Goal: Task Accomplishment & Management: Manage account settings

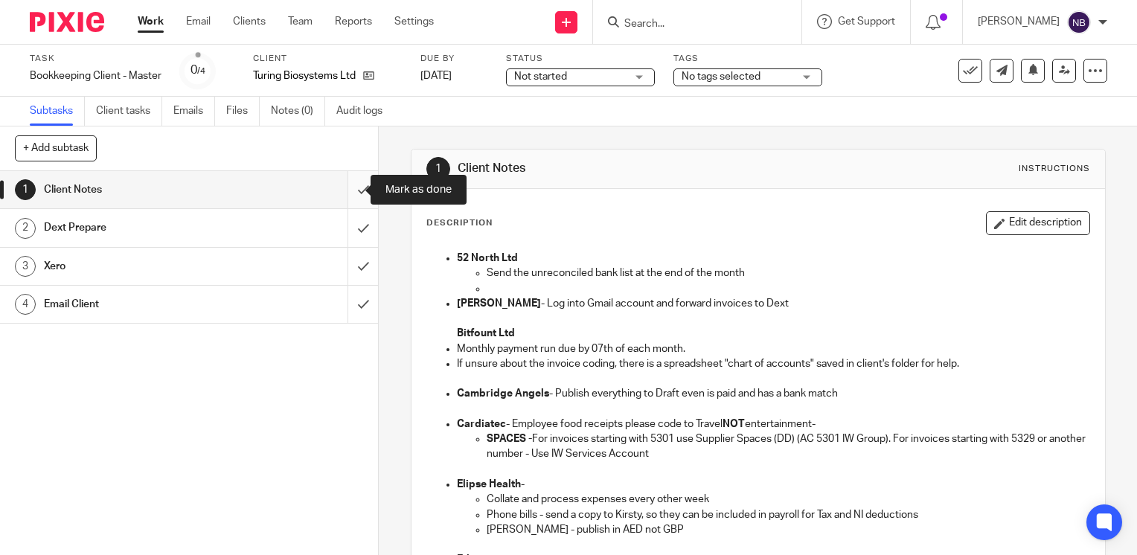
click at [350, 185] on input "submit" at bounding box center [189, 189] width 378 height 37
click at [352, 226] on input "submit" at bounding box center [189, 227] width 378 height 37
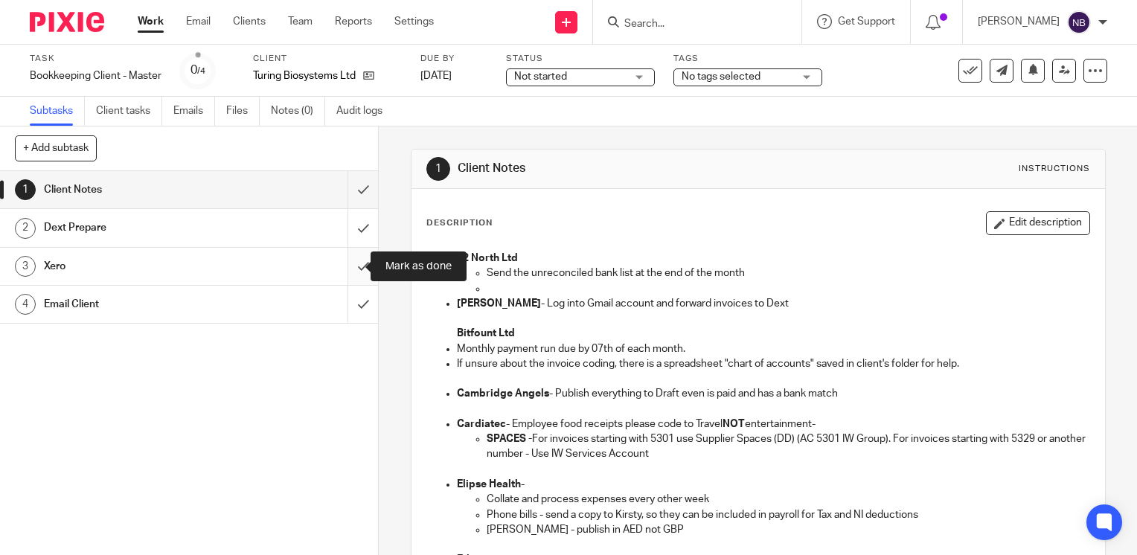
click at [350, 264] on input "submit" at bounding box center [189, 266] width 378 height 37
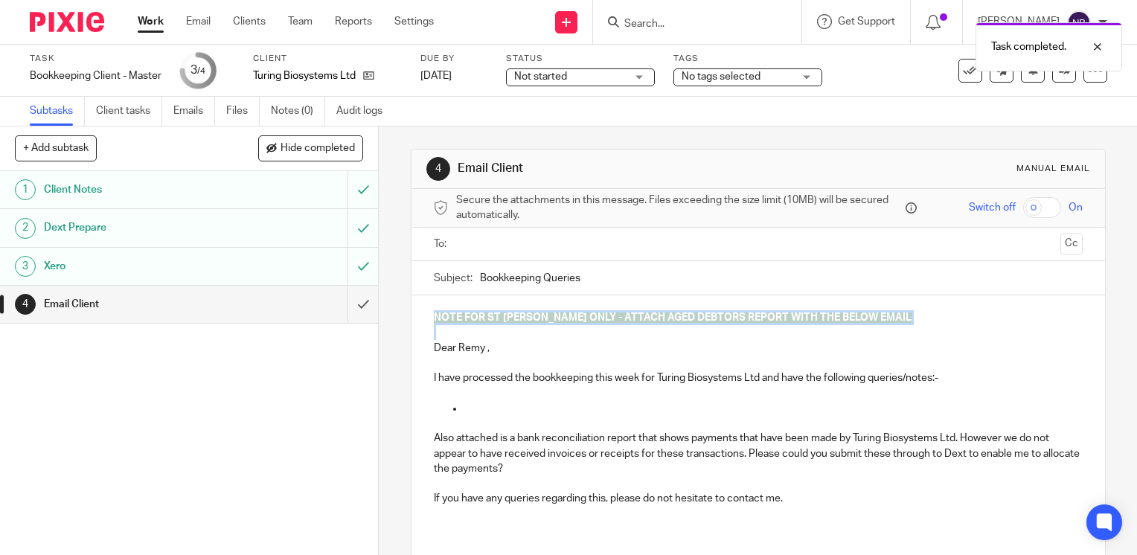
drag, startPoint x: 430, startPoint y: 336, endPoint x: 423, endPoint y: 320, distance: 18.0
click at [423, 320] on div "NOTE FOR ST JOHN ONLY - ATTACH AGED DEBTORS REPORT WITH THE BELOW EMAIL Dear Re…" at bounding box center [759, 414] width 694 height 237
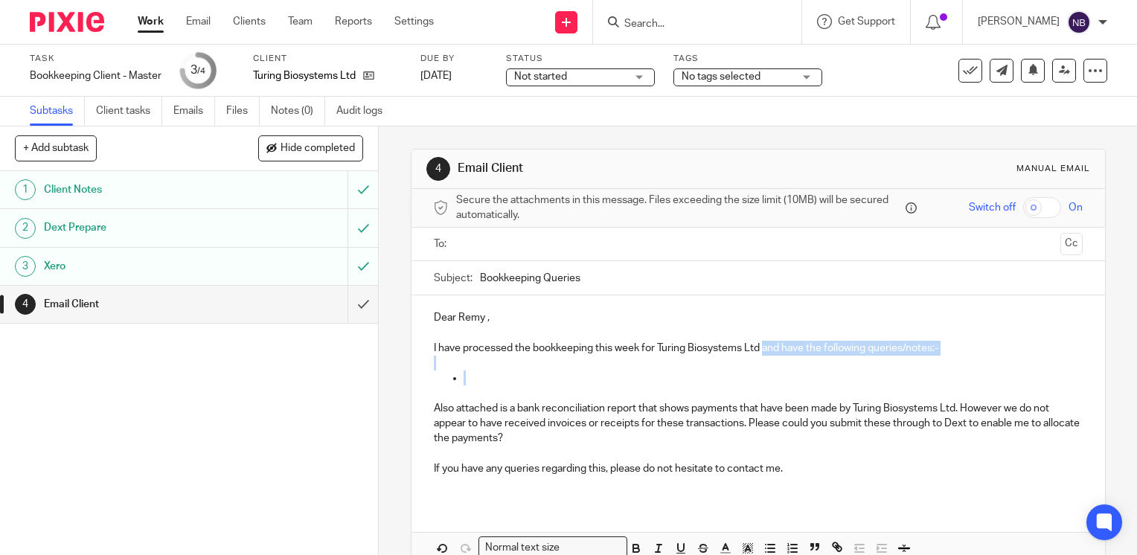
drag, startPoint x: 465, startPoint y: 380, endPoint x: 760, endPoint y: 352, distance: 296.9
click at [760, 352] on div "Dear Remy , I have processed the bookkeeping this week for Turing Biosystems Lt…" at bounding box center [759, 399] width 694 height 207
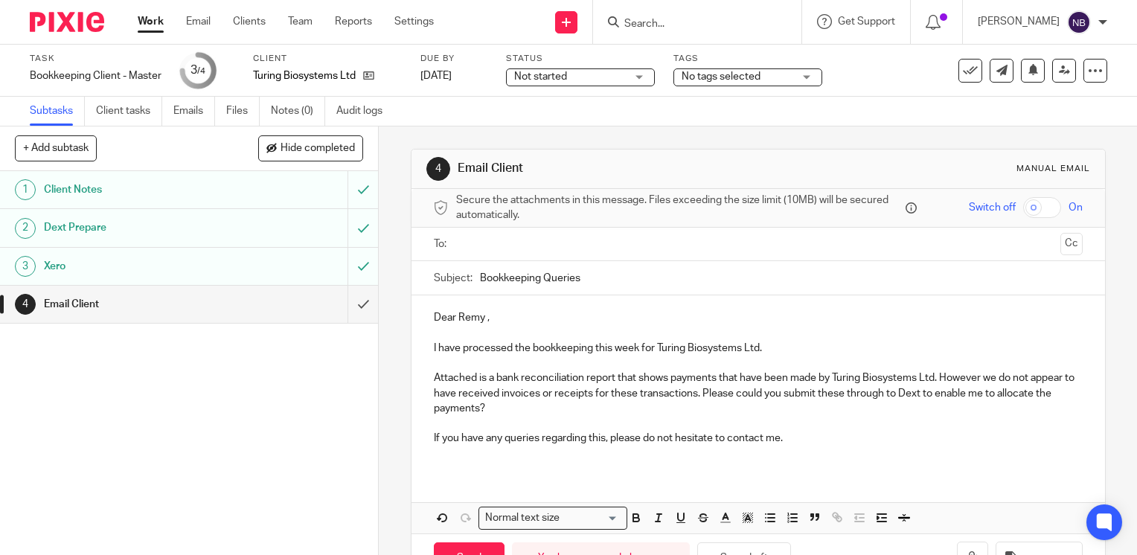
click at [644, 244] on input "text" at bounding box center [758, 244] width 593 height 17
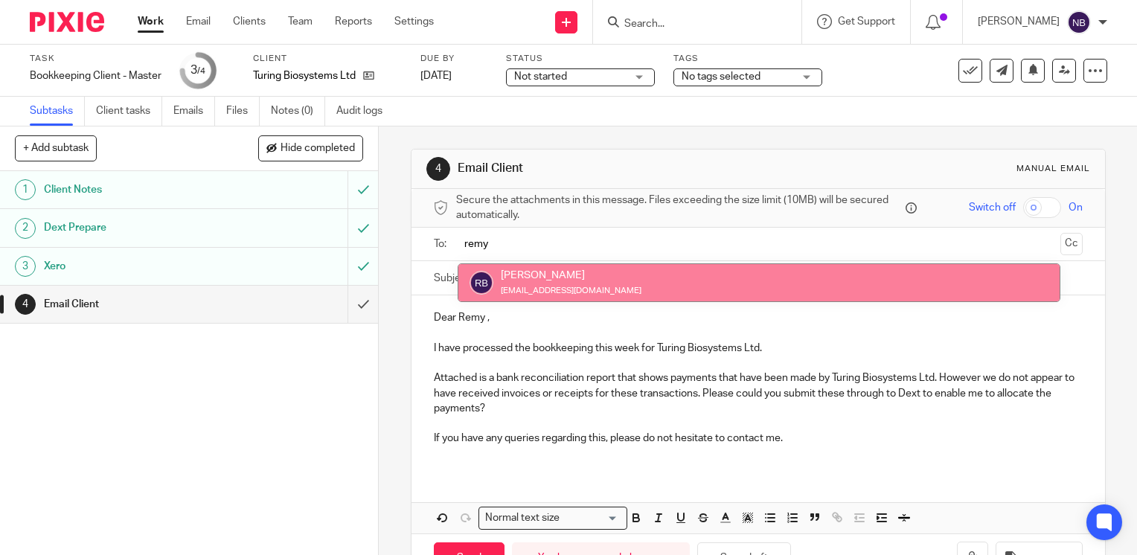
type input "remy"
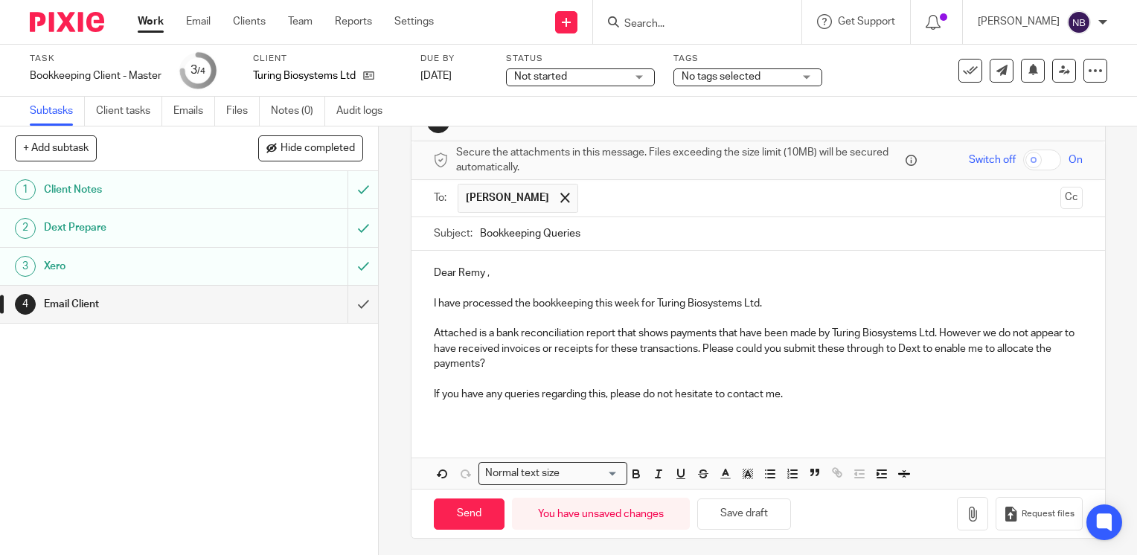
scroll to position [51, 0]
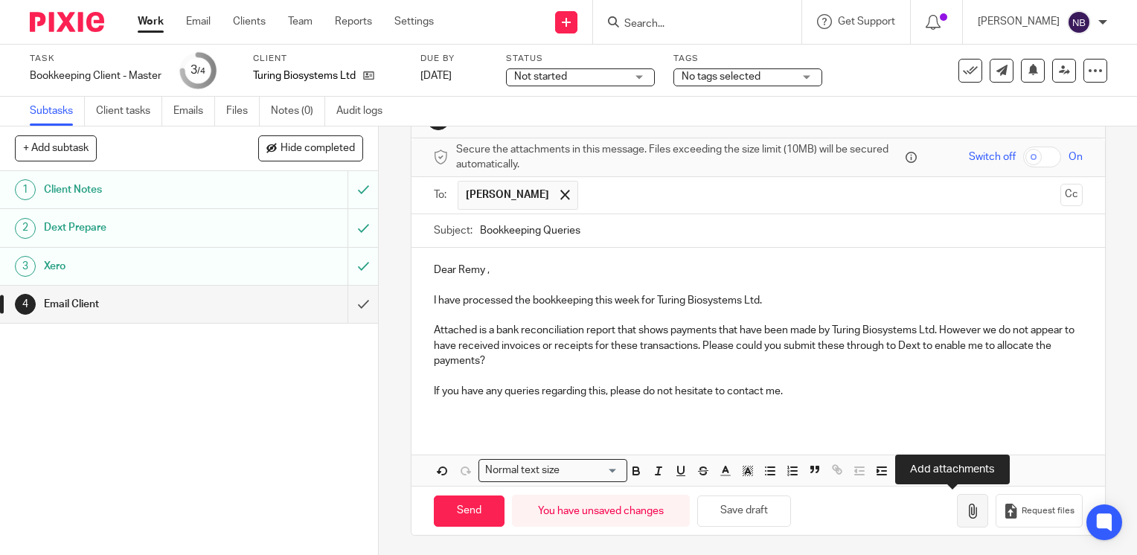
click at [965, 512] on icon "button" at bounding box center [972, 511] width 15 height 15
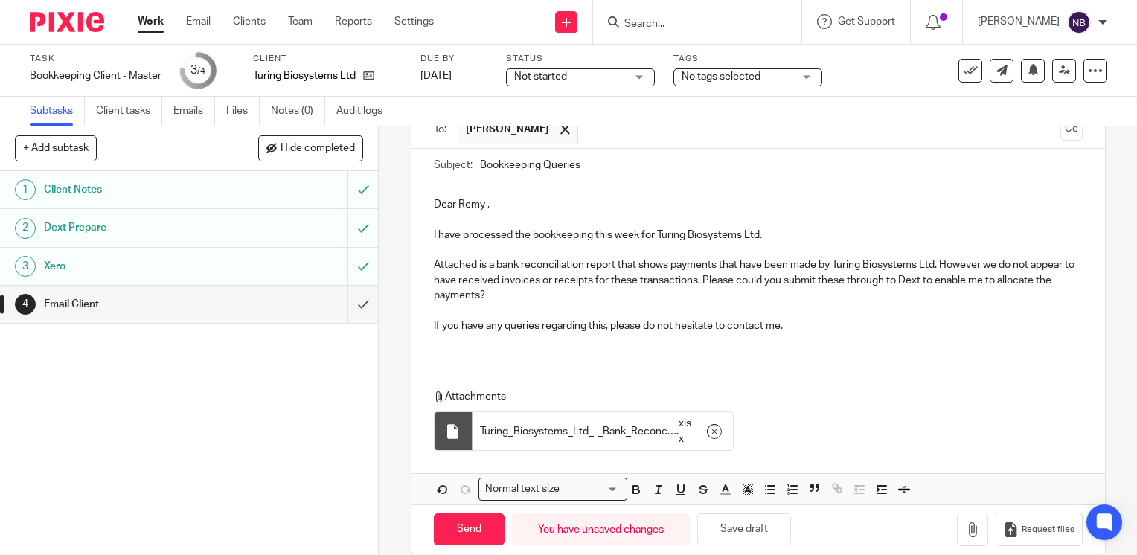
scroll to position [135, 0]
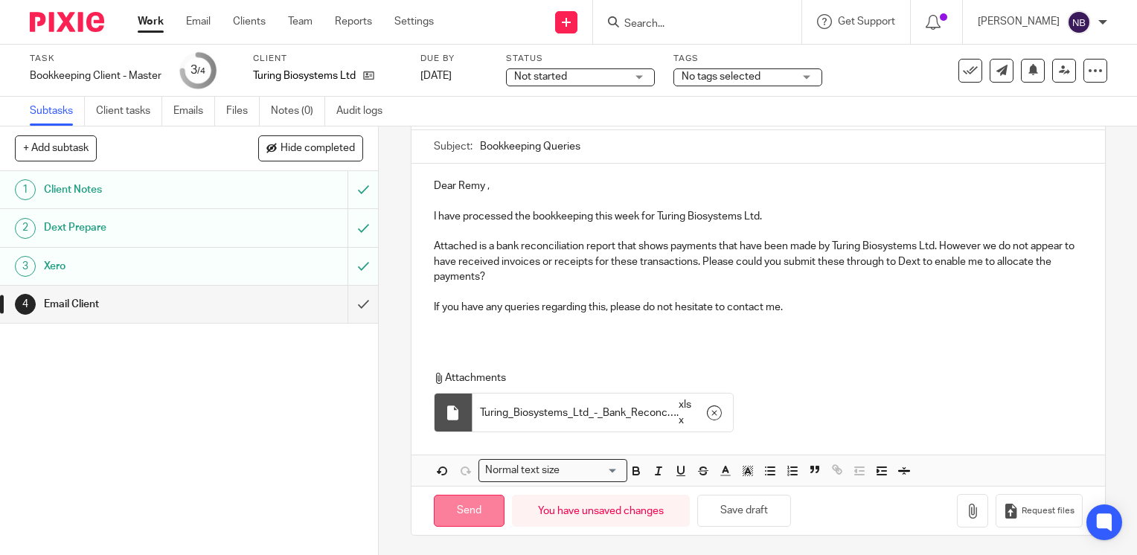
click at [474, 503] on input "Send" at bounding box center [469, 511] width 71 height 32
type input "Sent"
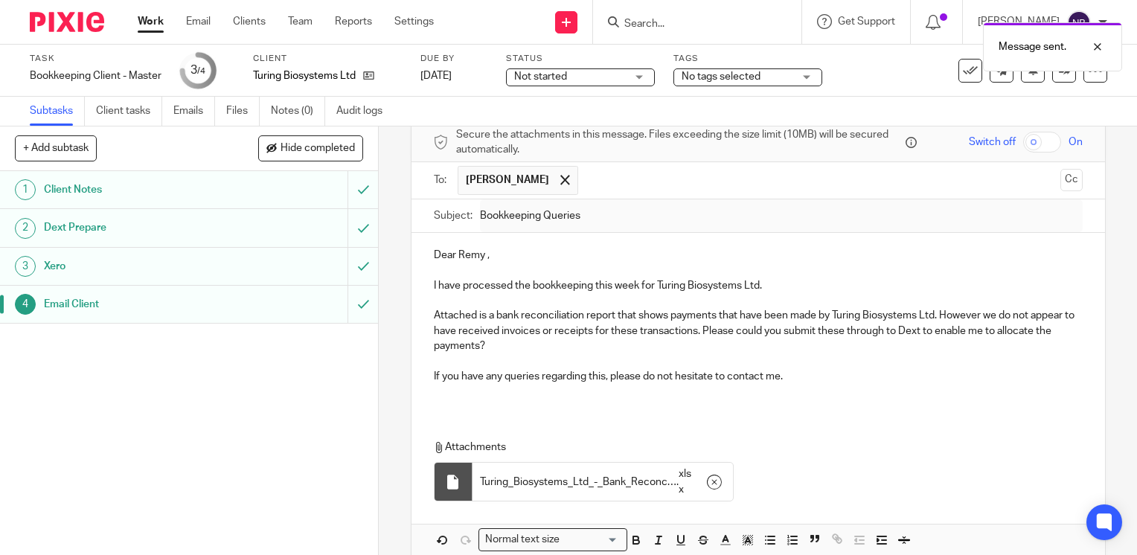
scroll to position [0, 0]
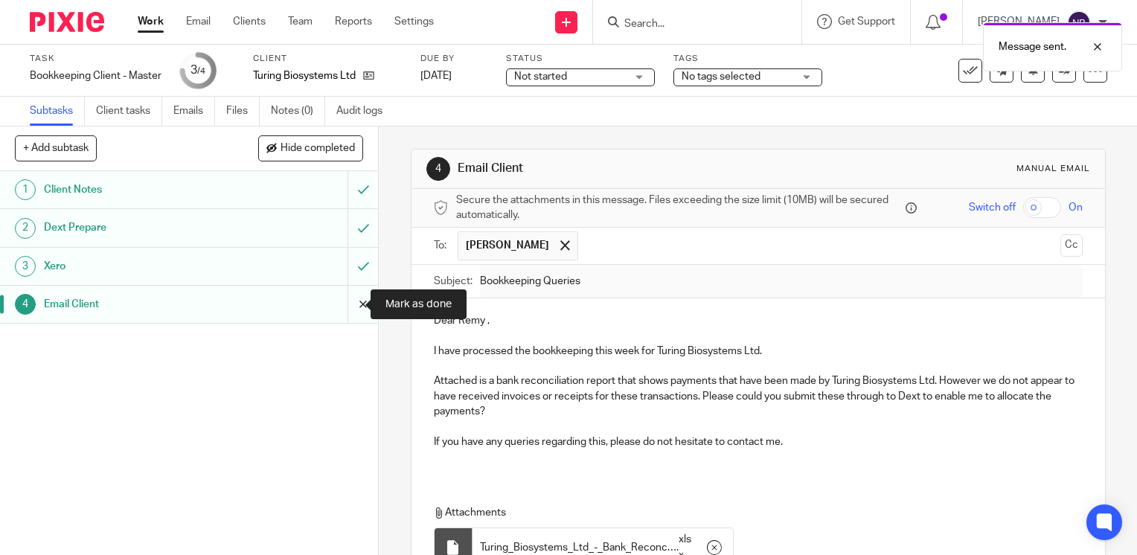
click at [336, 301] on input "submit" at bounding box center [189, 304] width 378 height 37
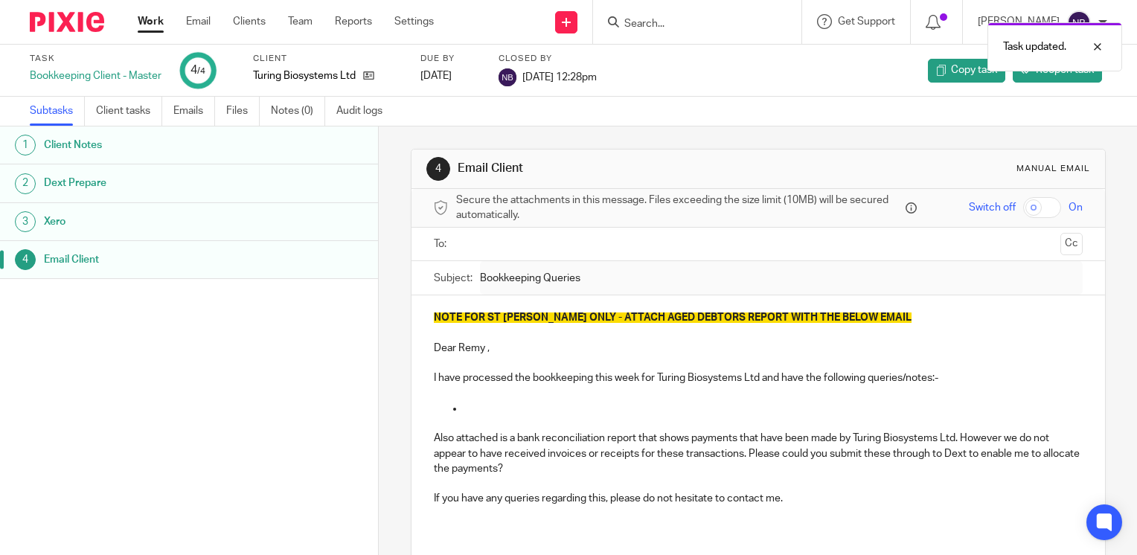
click at [152, 18] on link "Work" at bounding box center [151, 21] width 26 height 15
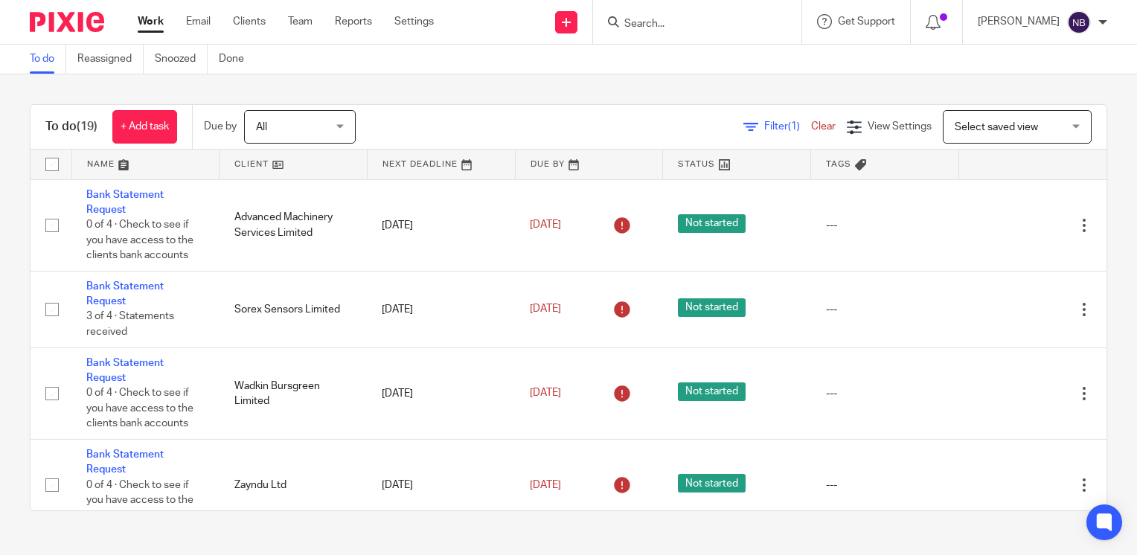
click at [257, 165] on link at bounding box center [293, 165] width 147 height 30
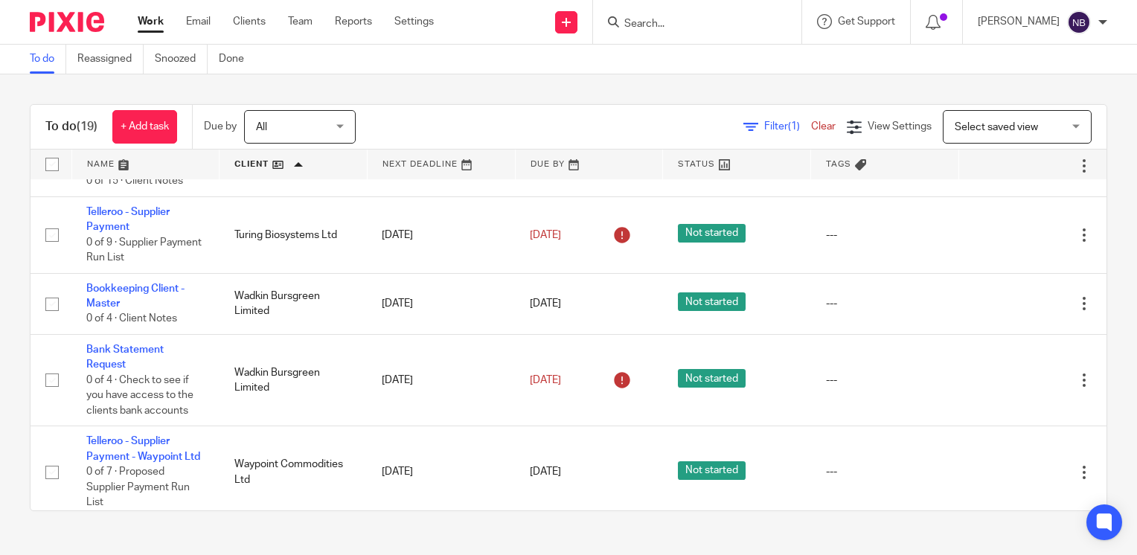
scroll to position [769, 0]
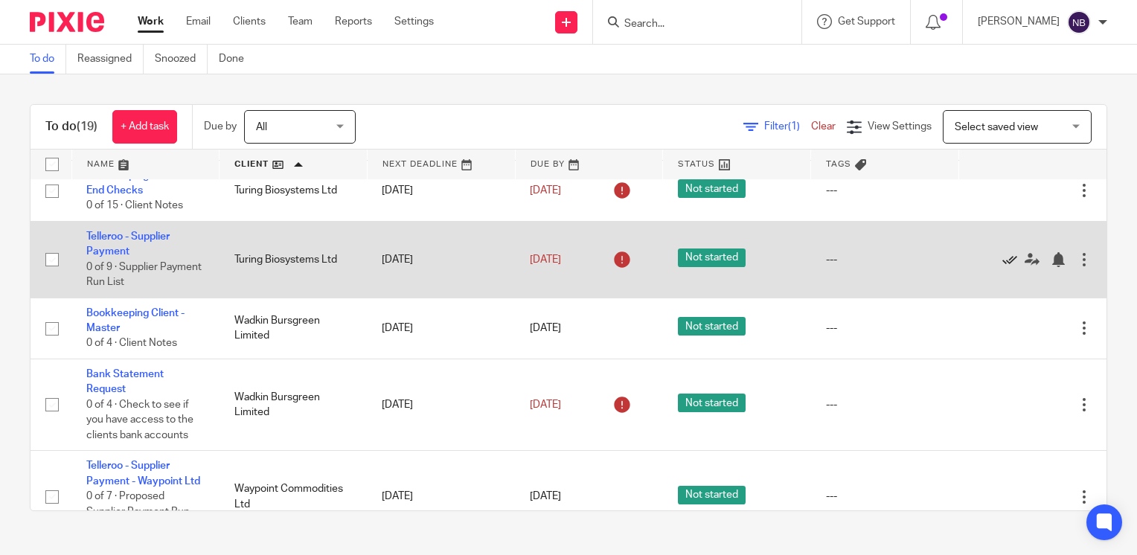
click at [1003, 267] on icon at bounding box center [1010, 259] width 15 height 15
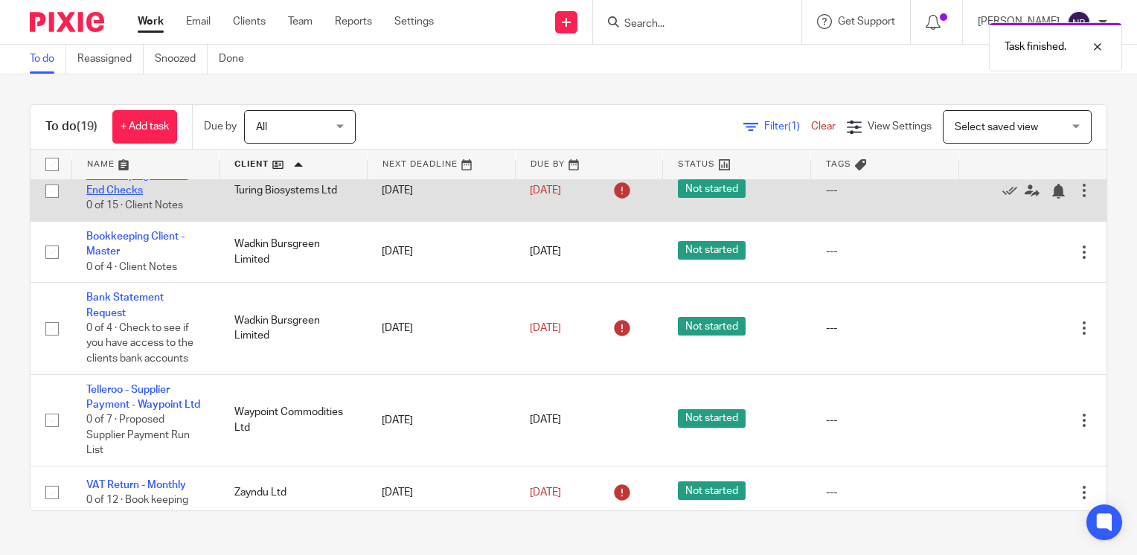
click at [107, 196] on link "Bookkeeping - Month End Checks" at bounding box center [136, 182] width 101 height 25
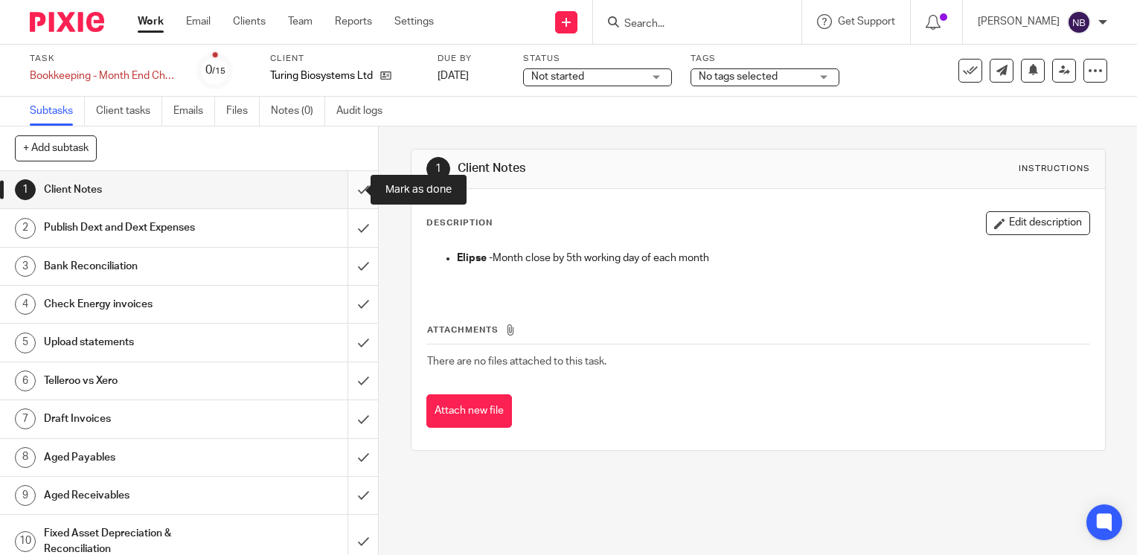
click at [348, 185] on input "submit" at bounding box center [189, 189] width 378 height 37
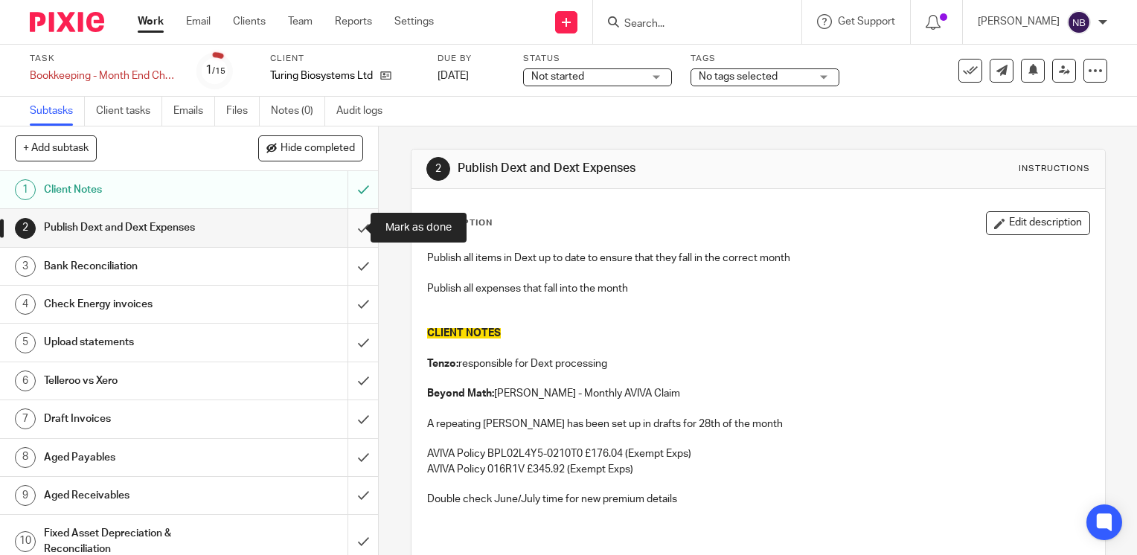
click at [344, 234] on input "submit" at bounding box center [189, 227] width 378 height 37
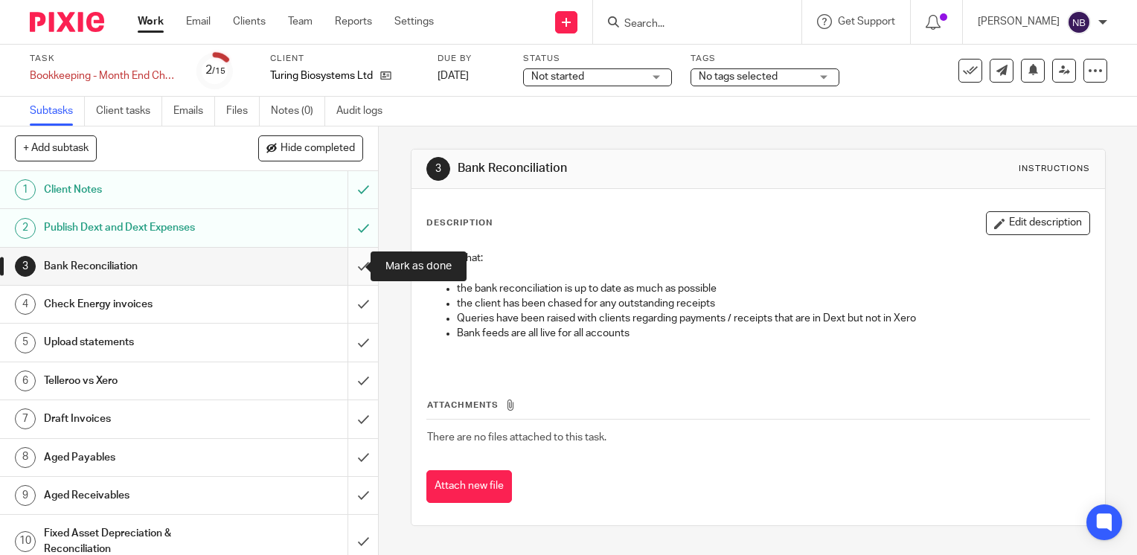
click at [351, 265] on input "submit" at bounding box center [189, 266] width 378 height 37
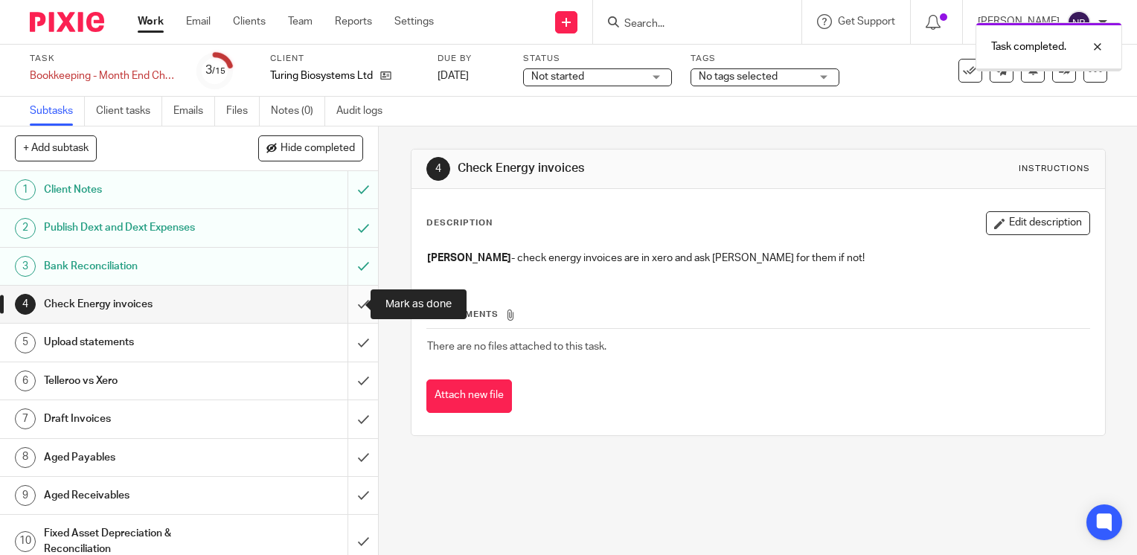
click at [348, 296] on input "submit" at bounding box center [189, 304] width 378 height 37
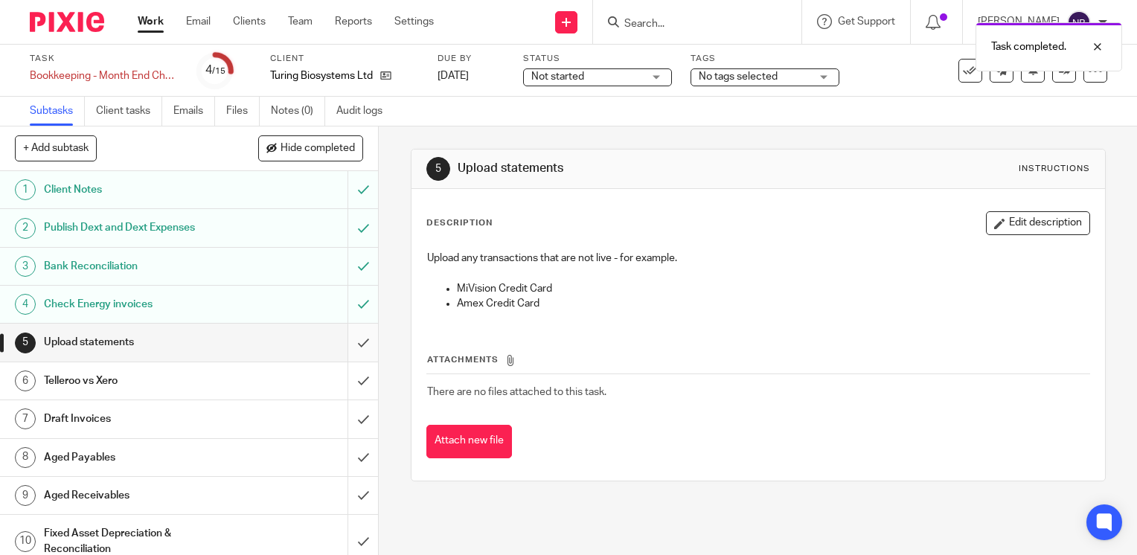
drag, startPoint x: 0, startPoint y: 0, endPoint x: 348, endPoint y: 340, distance: 486.9
click at [348, 341] on input "submit" at bounding box center [189, 342] width 378 height 37
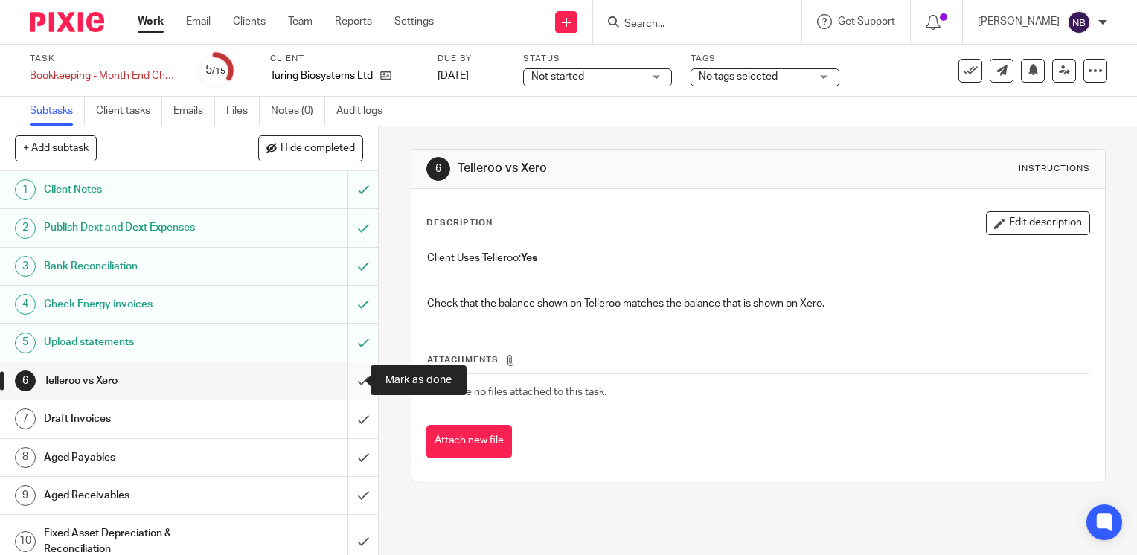
click at [351, 377] on input "submit" at bounding box center [189, 381] width 378 height 37
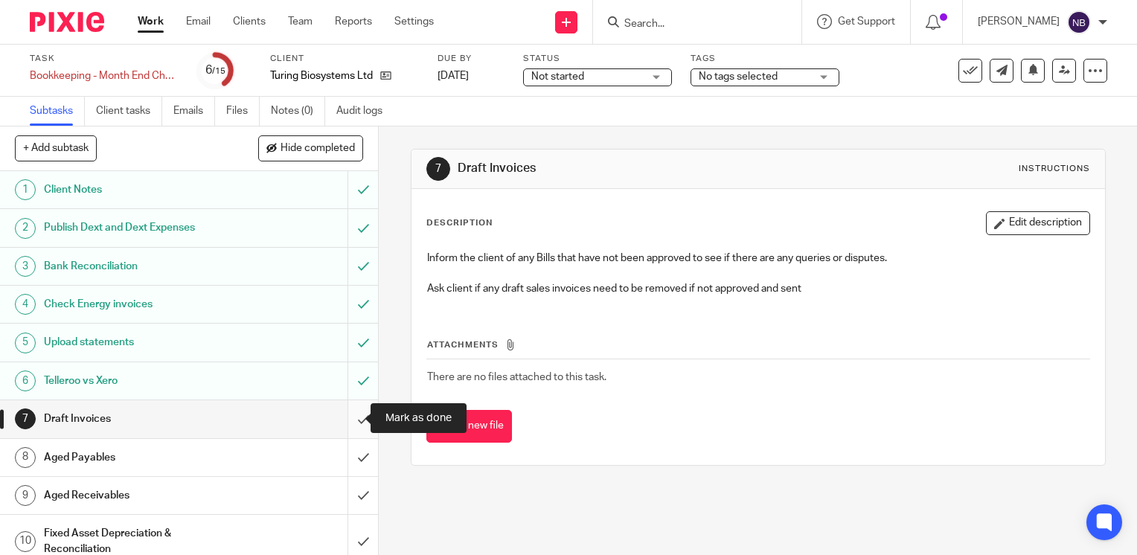
click at [342, 423] on input "submit" at bounding box center [189, 418] width 378 height 37
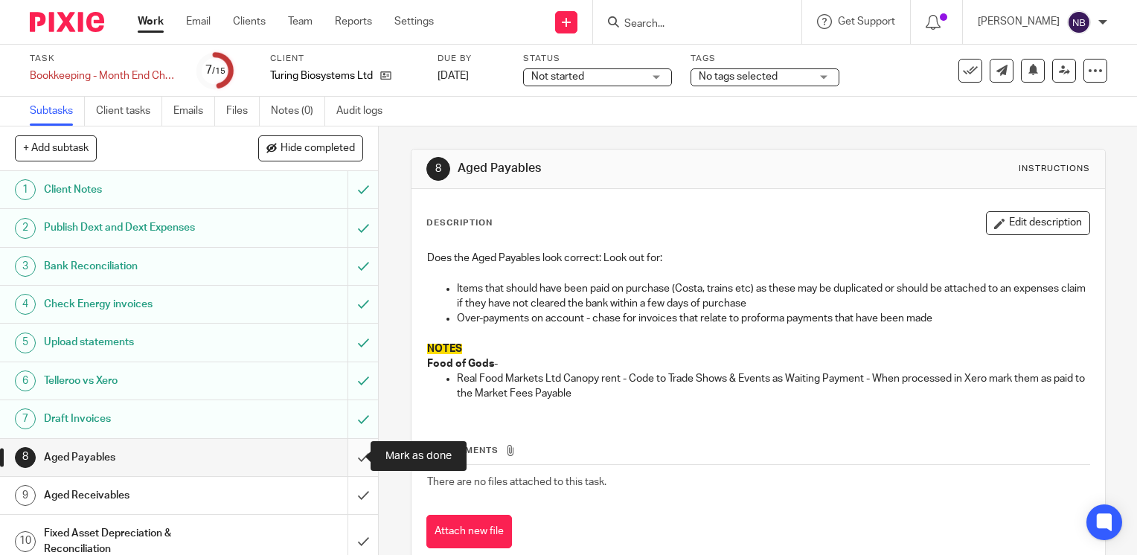
click at [342, 456] on input "submit" at bounding box center [189, 457] width 378 height 37
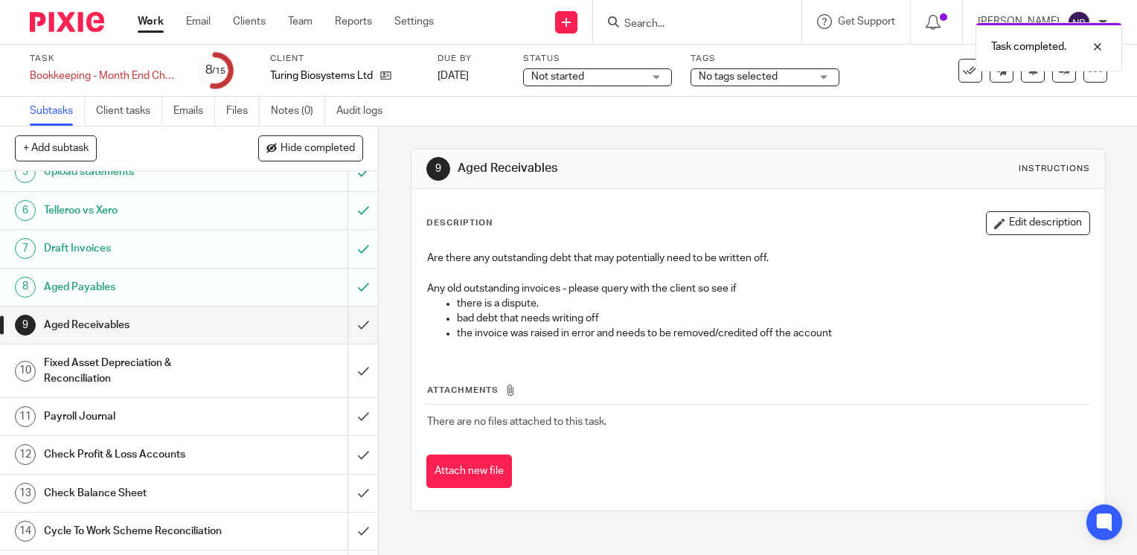
scroll to position [173, 0]
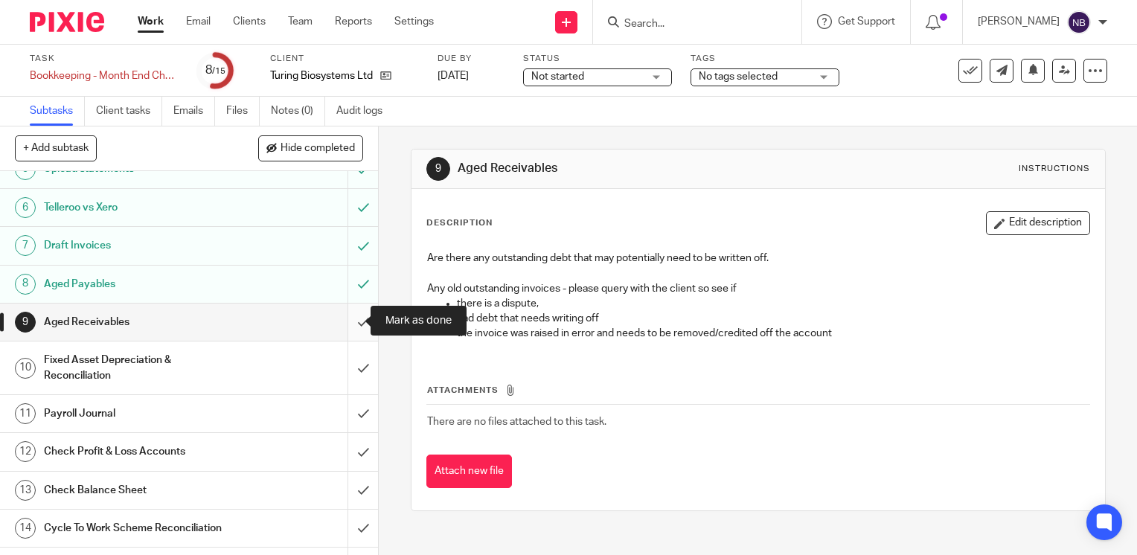
click at [348, 322] on input "submit" at bounding box center [189, 322] width 378 height 37
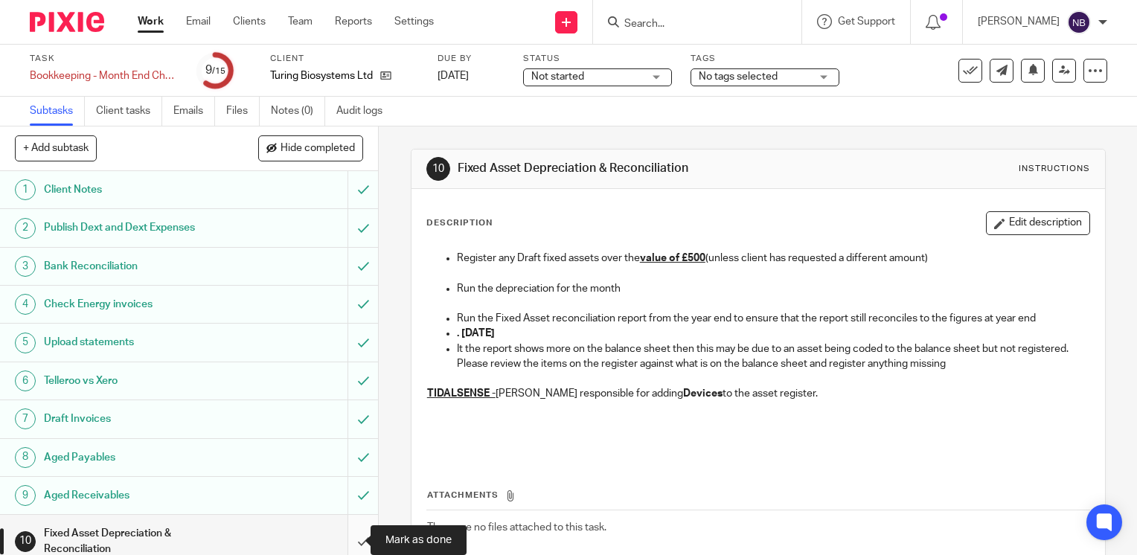
click at [350, 532] on input "submit" at bounding box center [189, 541] width 378 height 53
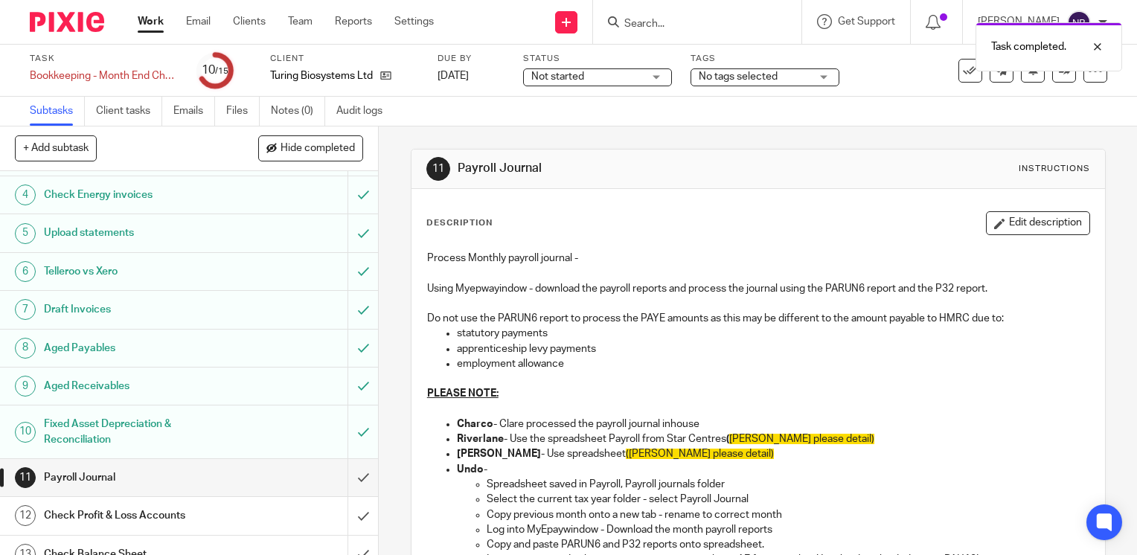
scroll to position [202, 0]
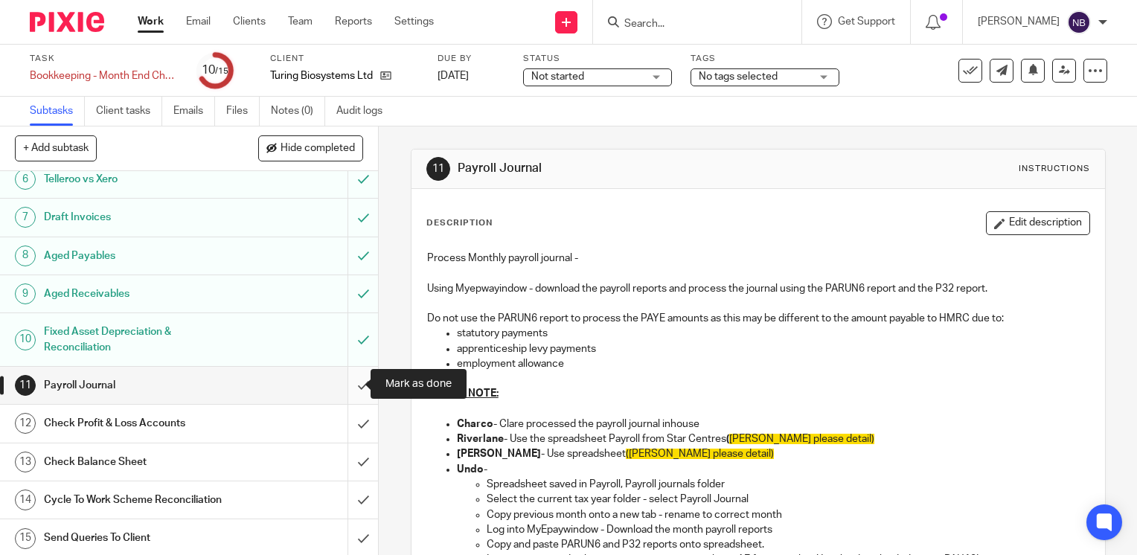
click at [346, 378] on input "submit" at bounding box center [189, 385] width 378 height 37
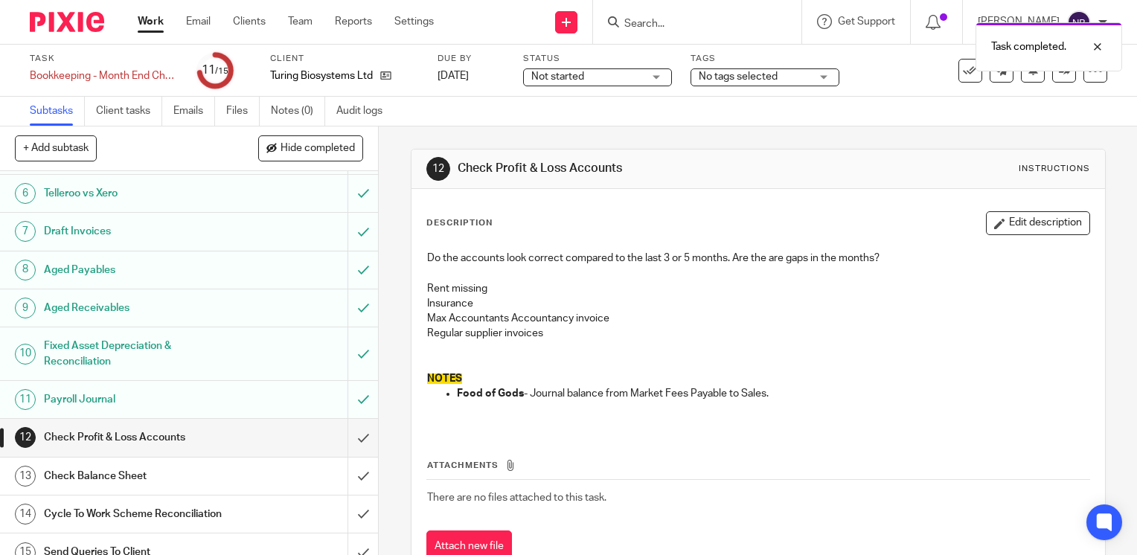
scroll to position [202, 0]
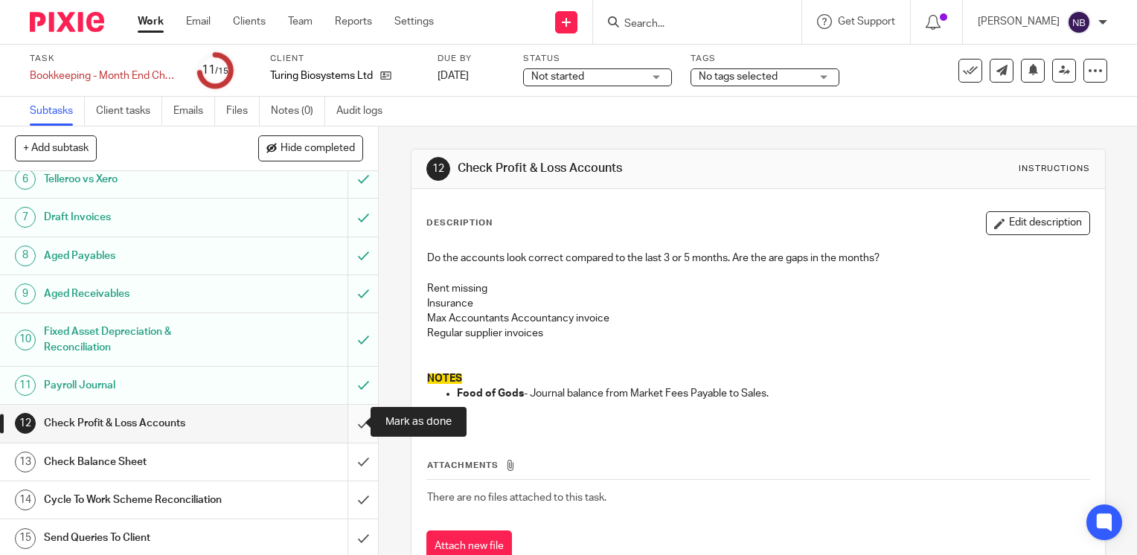
click at [352, 423] on input "submit" at bounding box center [189, 423] width 378 height 37
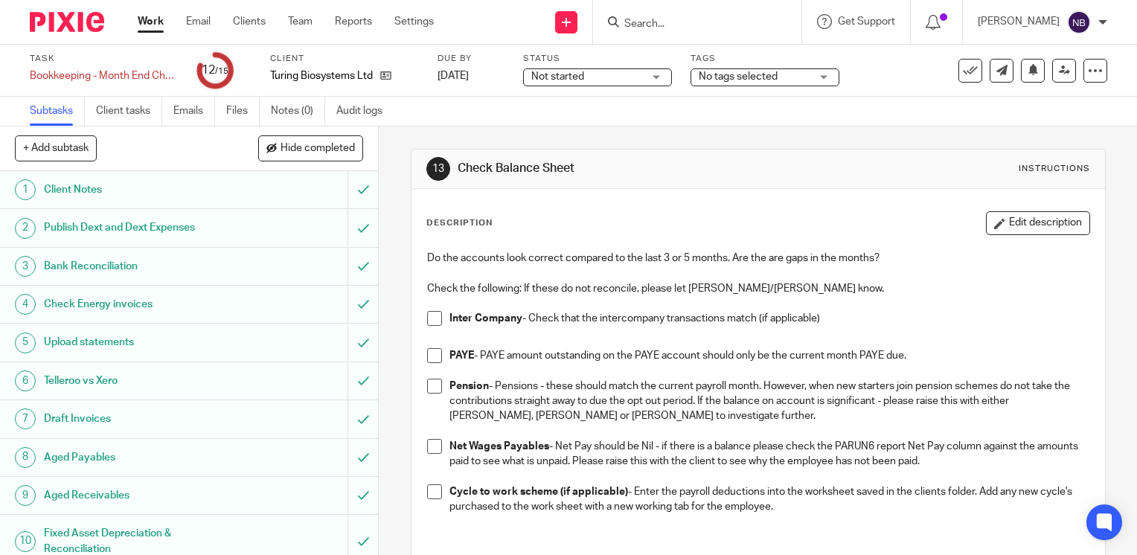
click at [432, 320] on span at bounding box center [434, 318] width 15 height 15
click at [429, 353] on span at bounding box center [434, 355] width 15 height 15
click at [427, 380] on span at bounding box center [434, 386] width 15 height 15
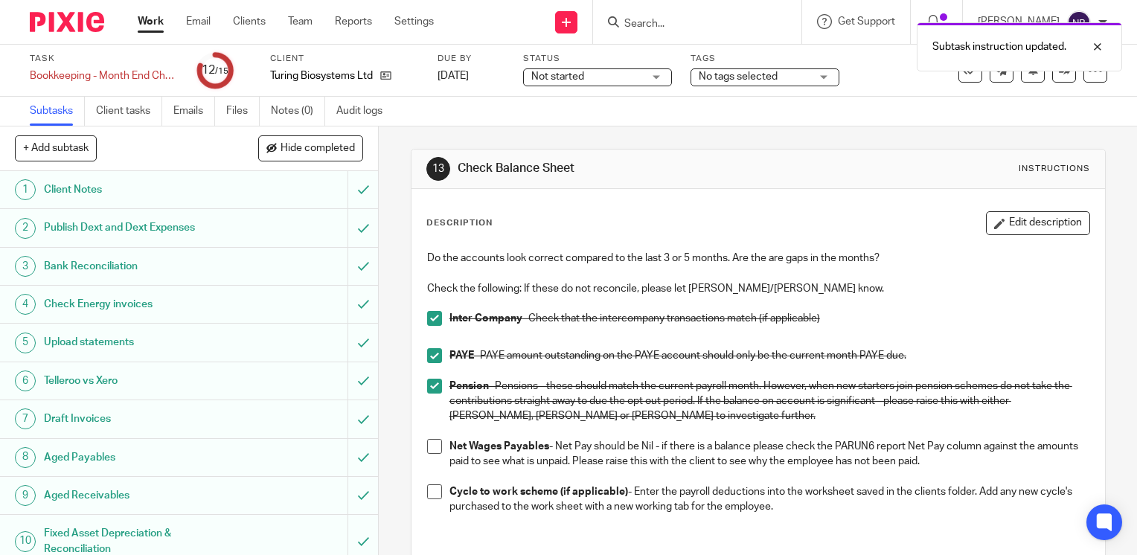
click at [430, 491] on span at bounding box center [434, 492] width 15 height 15
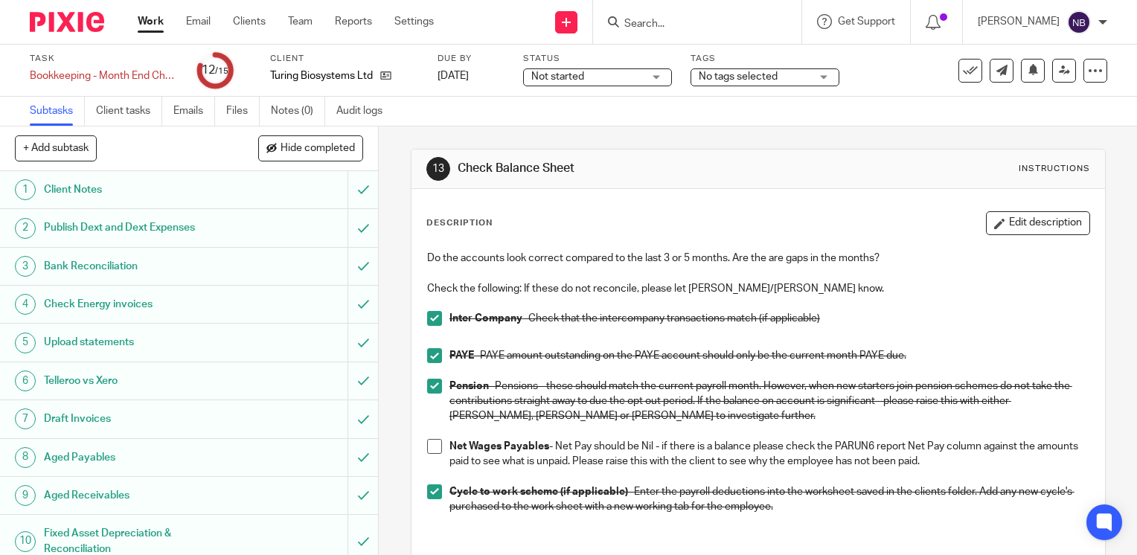
click at [433, 447] on span at bounding box center [434, 446] width 15 height 15
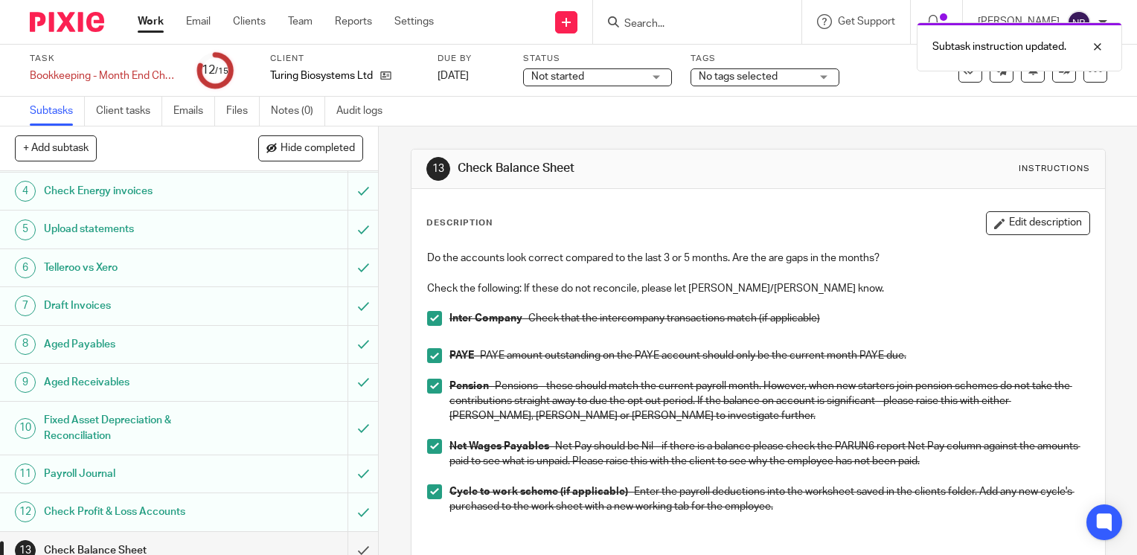
scroll to position [202, 0]
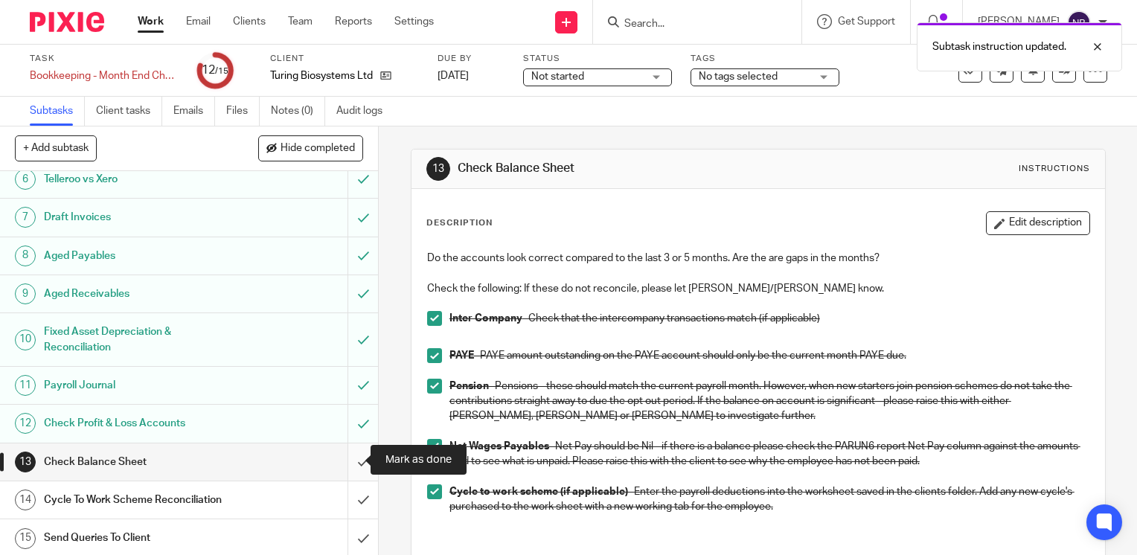
click at [344, 454] on input "submit" at bounding box center [189, 462] width 378 height 37
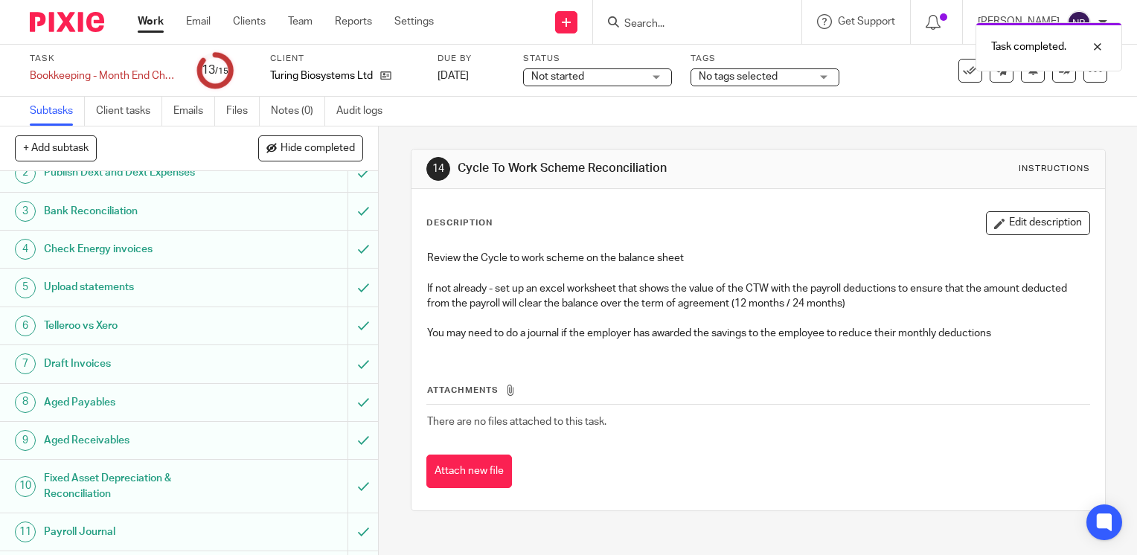
scroll to position [202, 0]
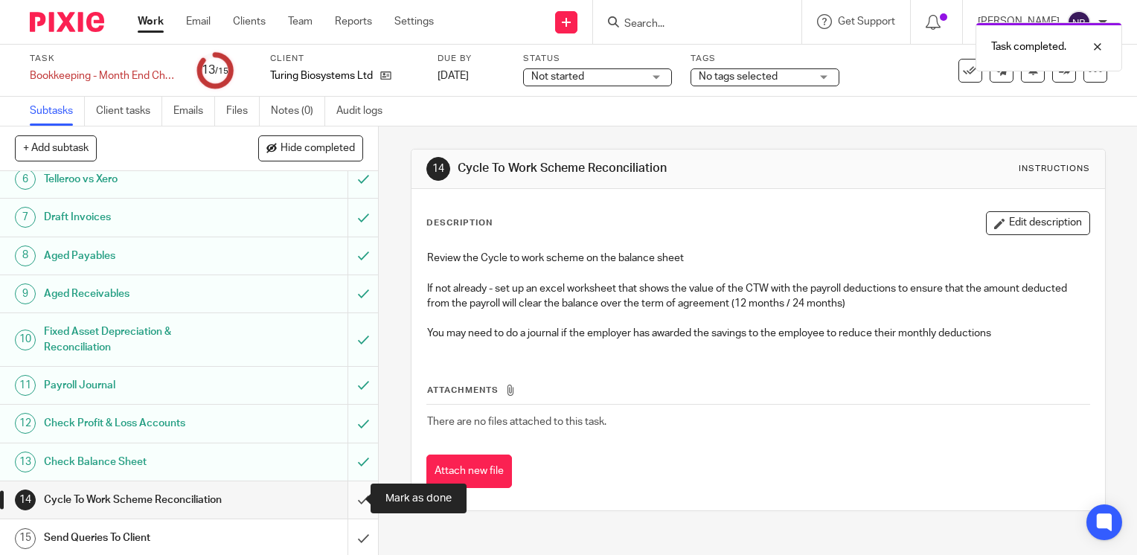
click at [336, 492] on input "submit" at bounding box center [189, 500] width 378 height 37
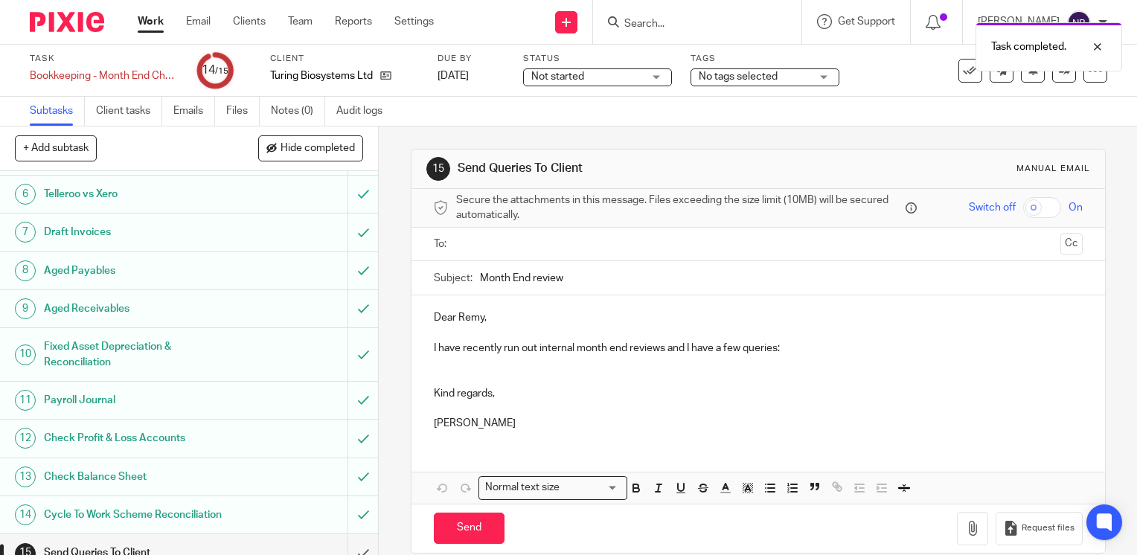
scroll to position [202, 0]
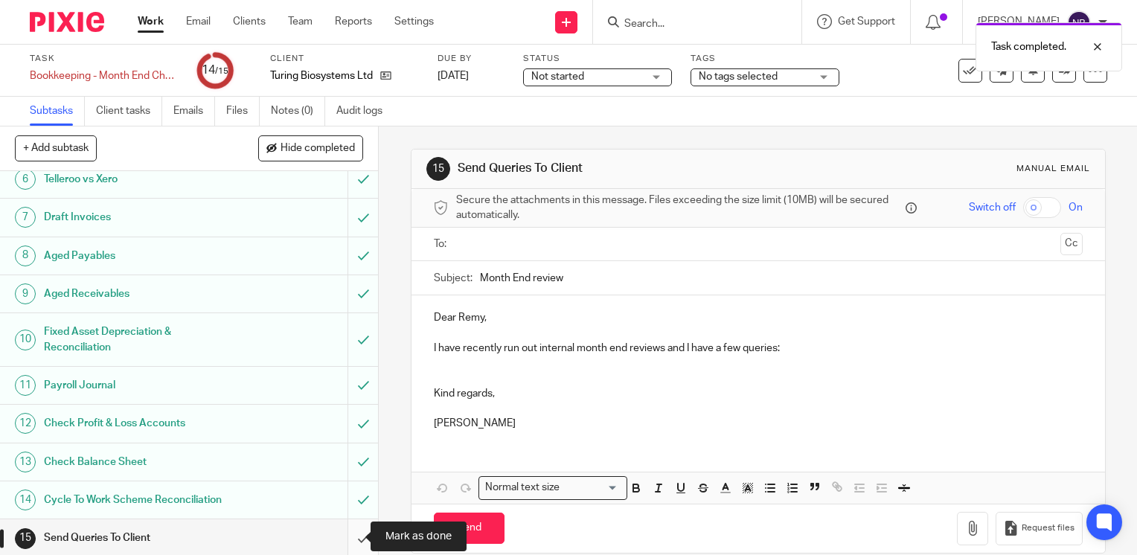
click at [345, 534] on input "submit" at bounding box center [189, 538] width 378 height 37
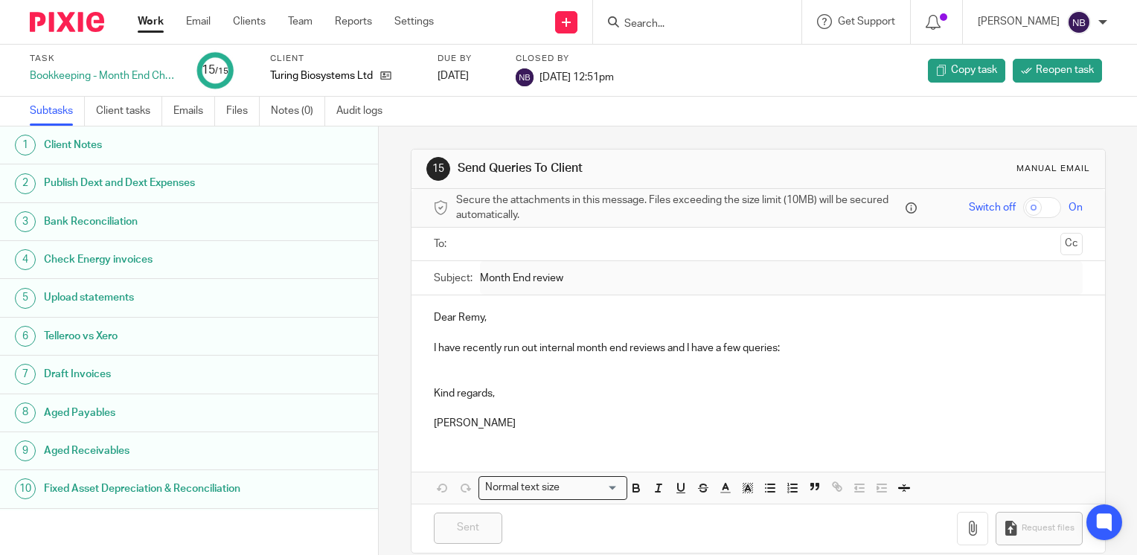
click at [159, 29] on link "Work" at bounding box center [151, 21] width 26 height 15
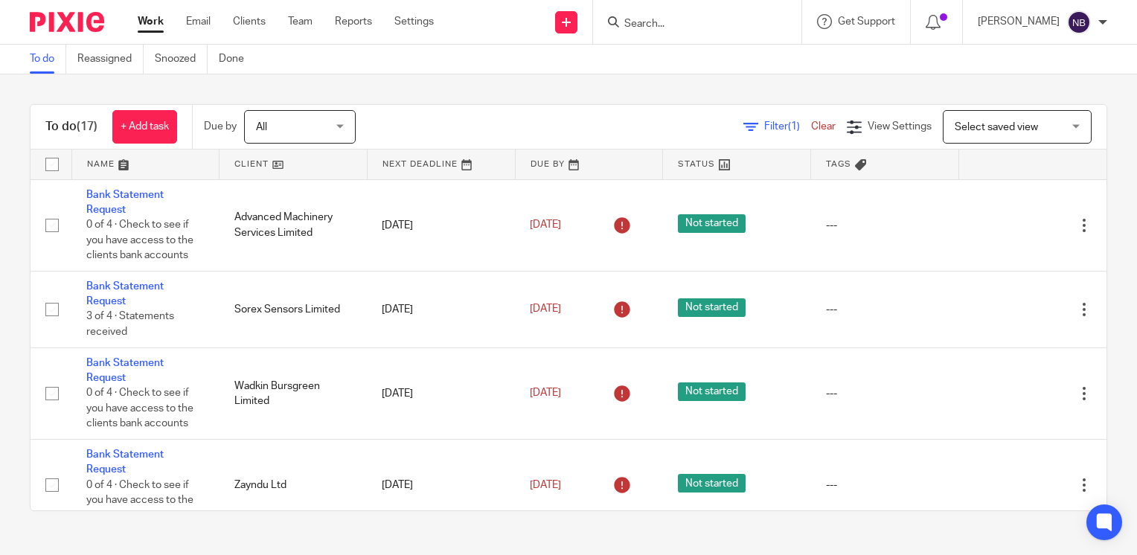
click at [283, 174] on link at bounding box center [293, 165] width 147 height 30
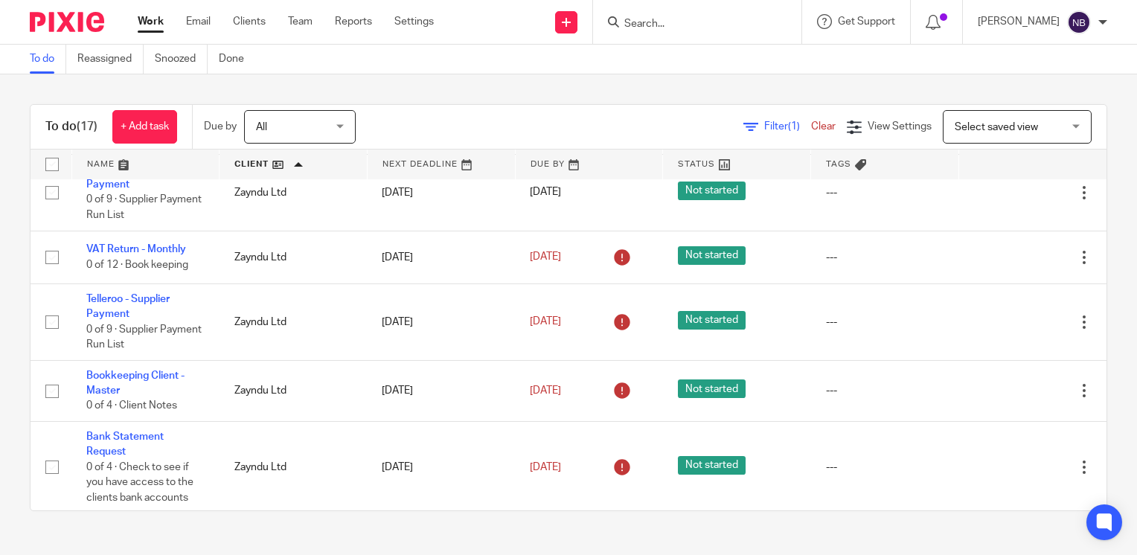
scroll to position [1061, 0]
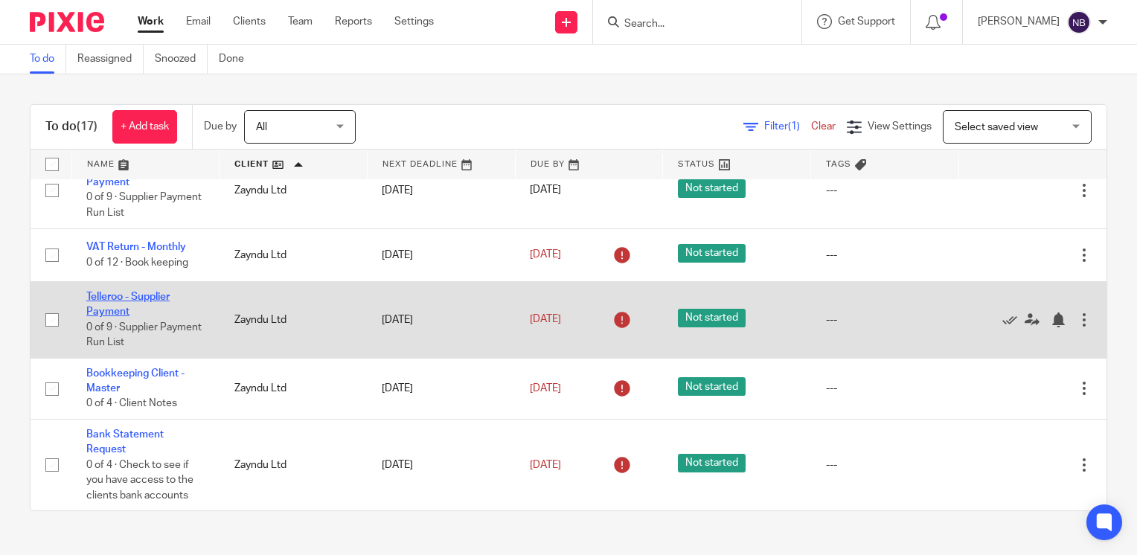
click at [107, 317] on link "Telleroo - Supplier Payment" at bounding box center [127, 304] width 83 height 25
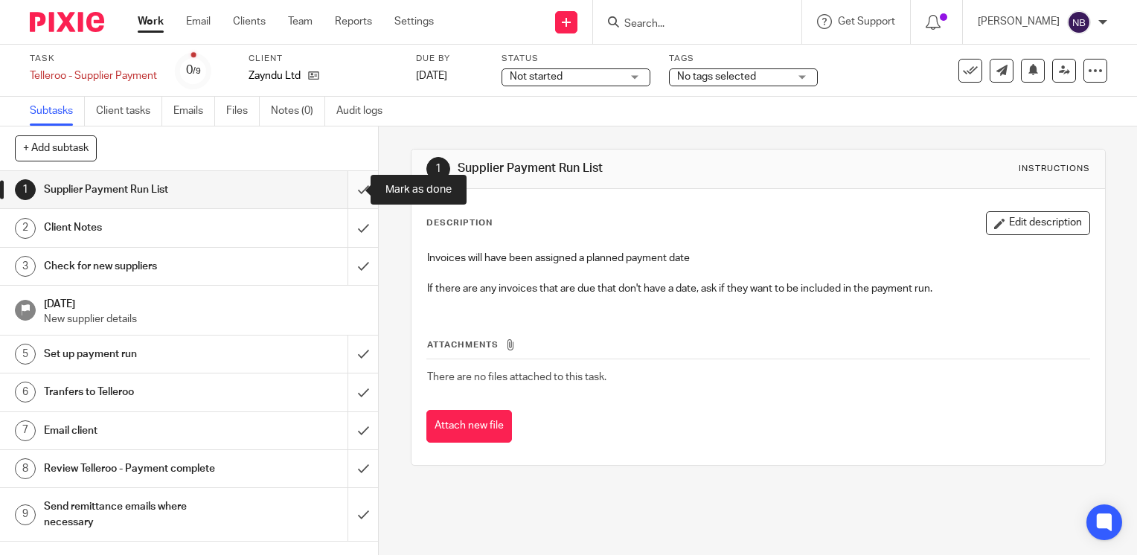
click at [351, 186] on input "submit" at bounding box center [189, 189] width 378 height 37
click at [347, 222] on input "submit" at bounding box center [189, 227] width 378 height 37
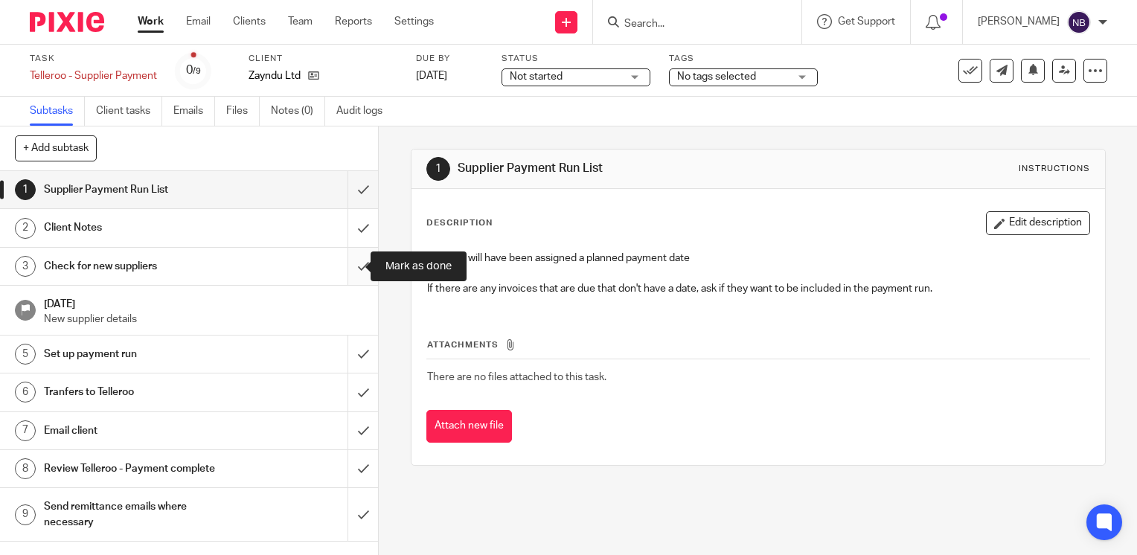
click at [348, 263] on input "submit" at bounding box center [189, 266] width 378 height 37
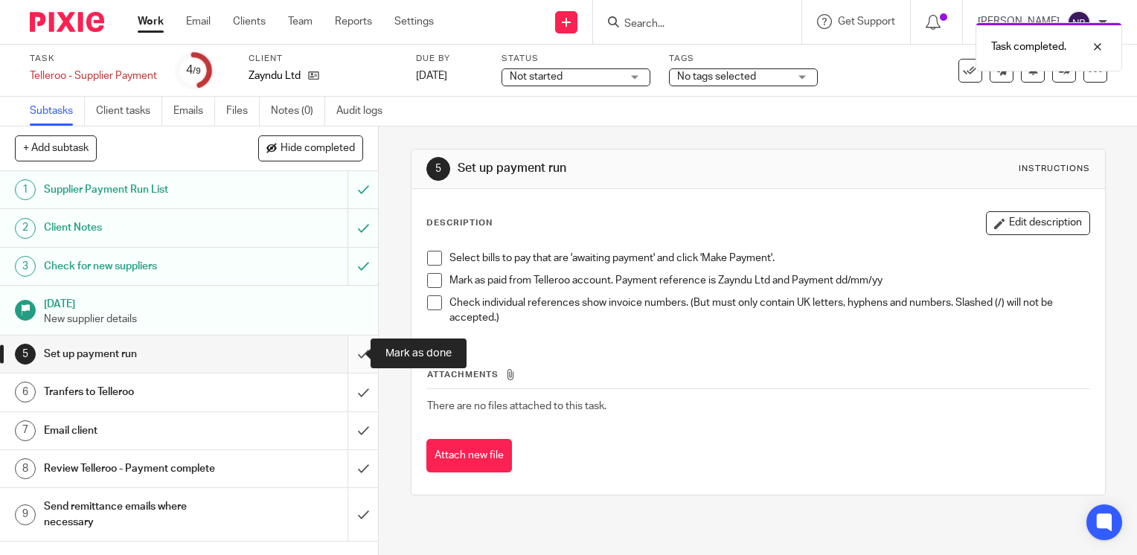
click at [348, 361] on input "submit" at bounding box center [189, 354] width 378 height 37
click at [351, 390] on input "submit" at bounding box center [189, 392] width 378 height 37
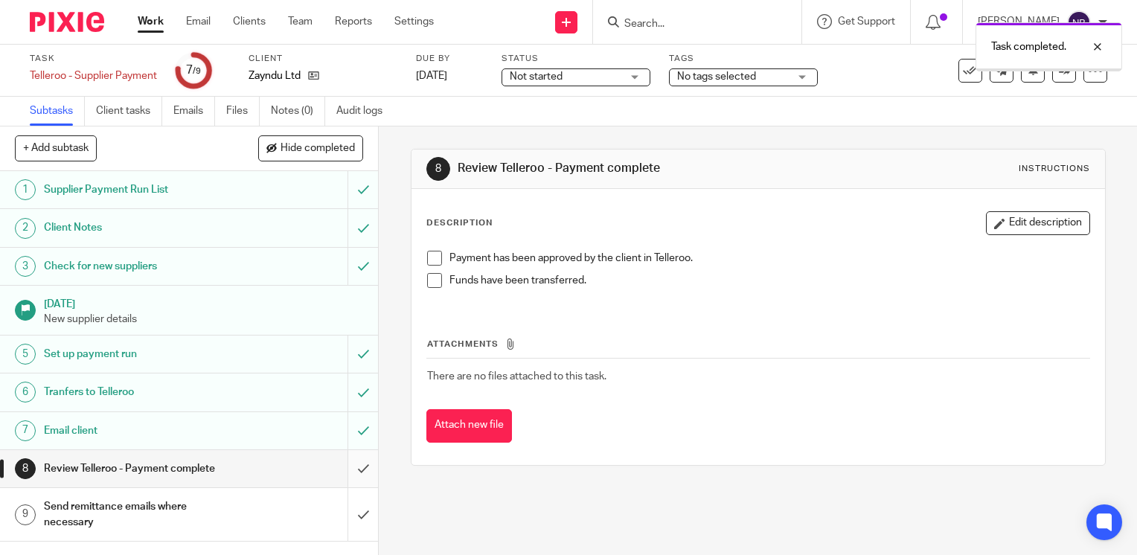
click at [345, 467] on input "submit" at bounding box center [189, 468] width 378 height 37
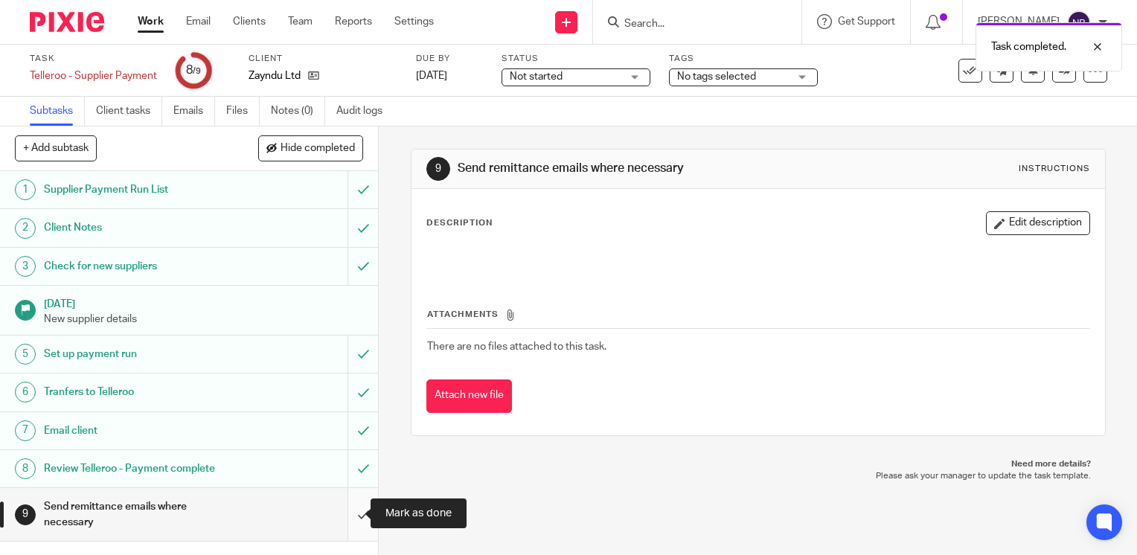
click at [351, 511] on input "submit" at bounding box center [189, 514] width 378 height 53
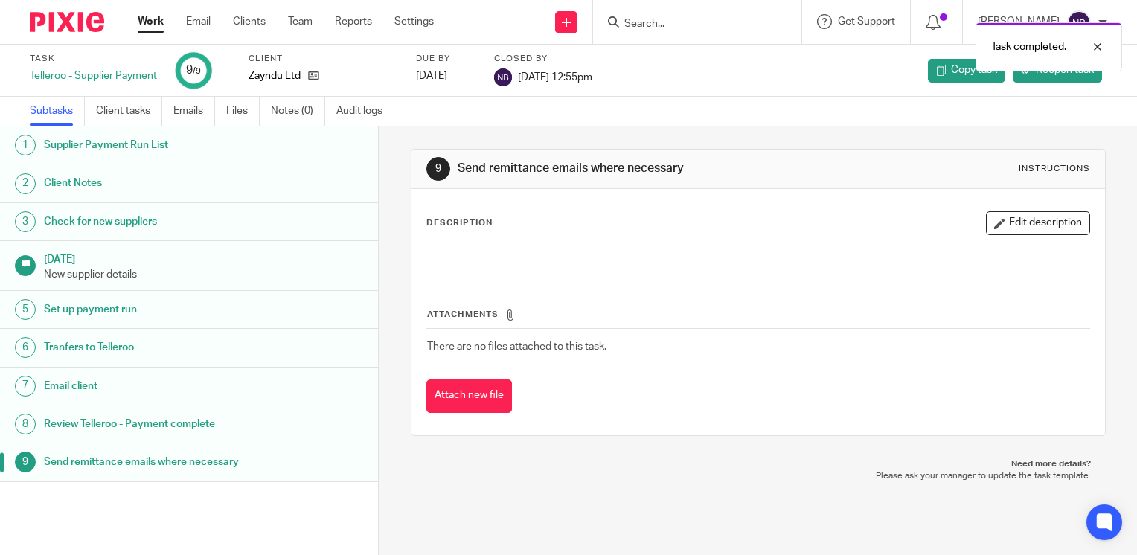
click at [153, 19] on link "Work" at bounding box center [151, 21] width 26 height 15
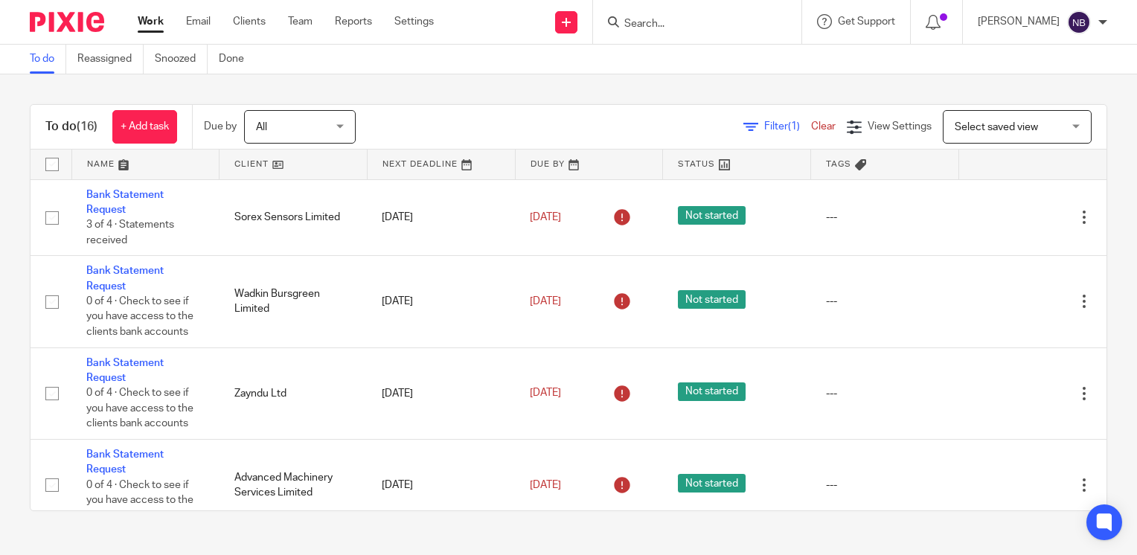
click at [237, 168] on link at bounding box center [293, 165] width 147 height 30
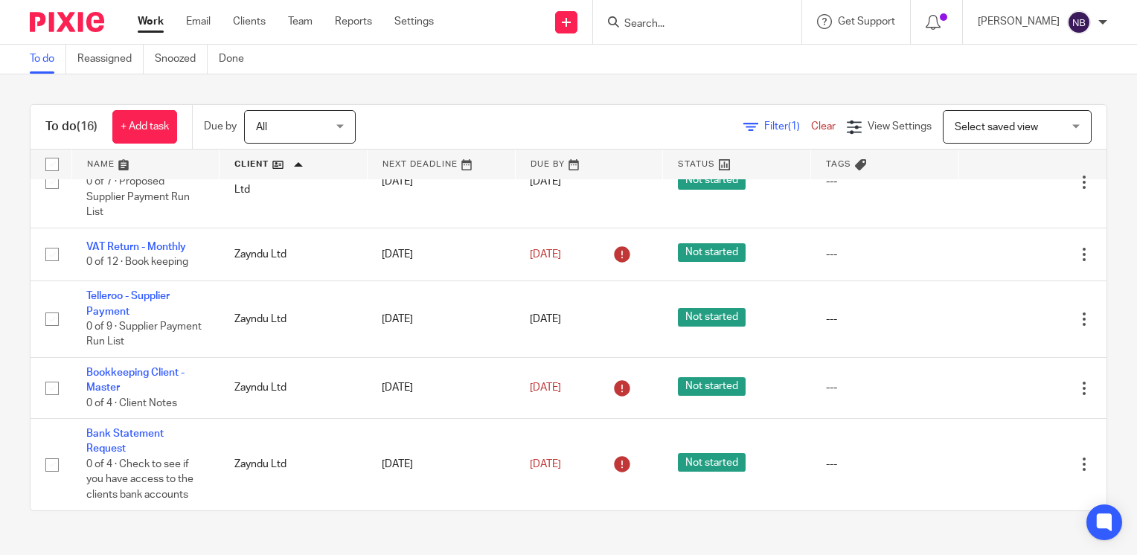
scroll to position [1015, 0]
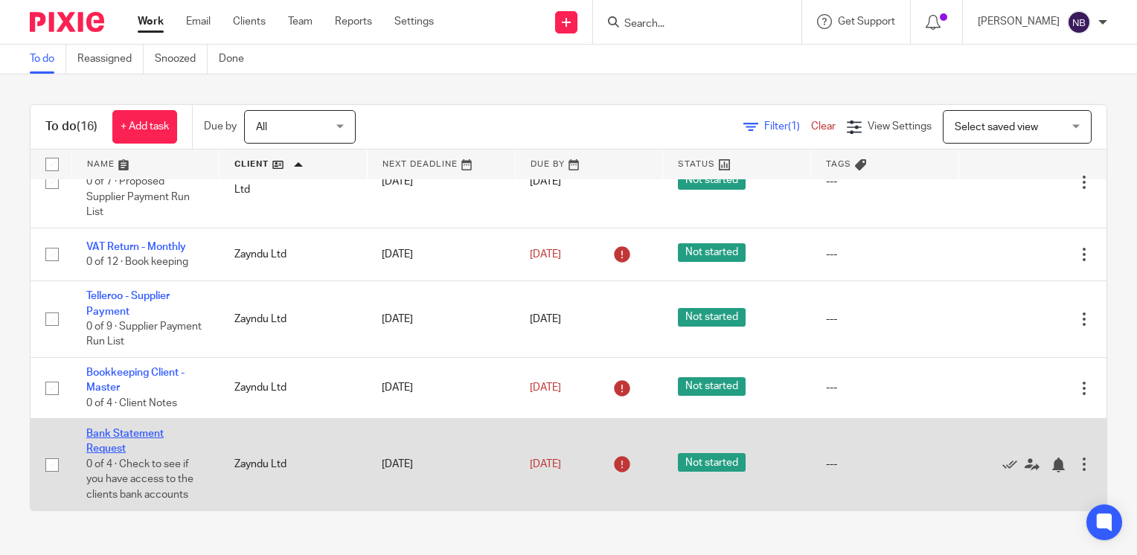
click at [108, 446] on link "Bank Statement Request" at bounding box center [124, 441] width 77 height 25
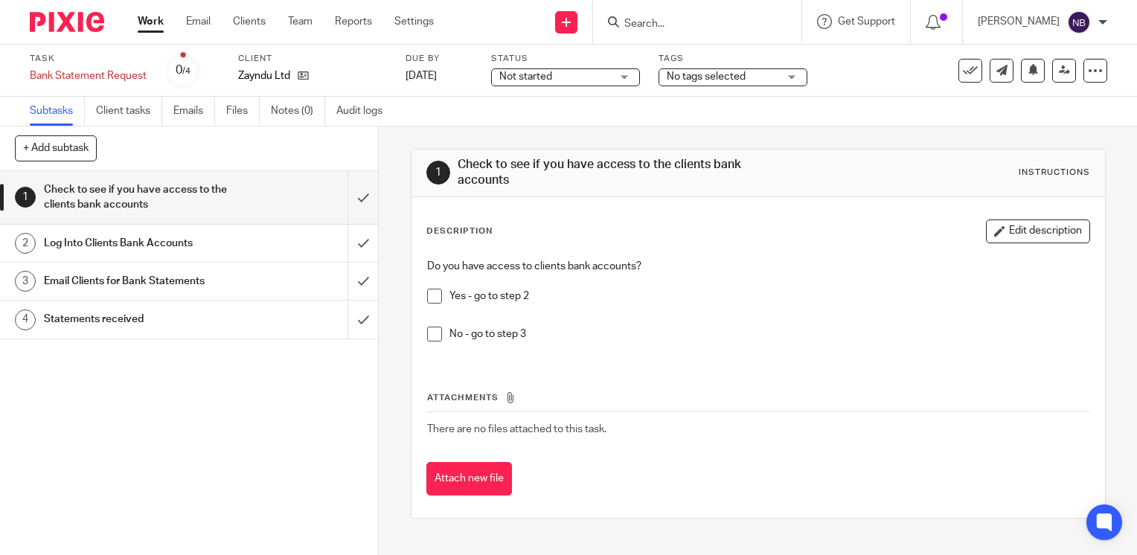
click at [434, 338] on span at bounding box center [434, 334] width 15 height 15
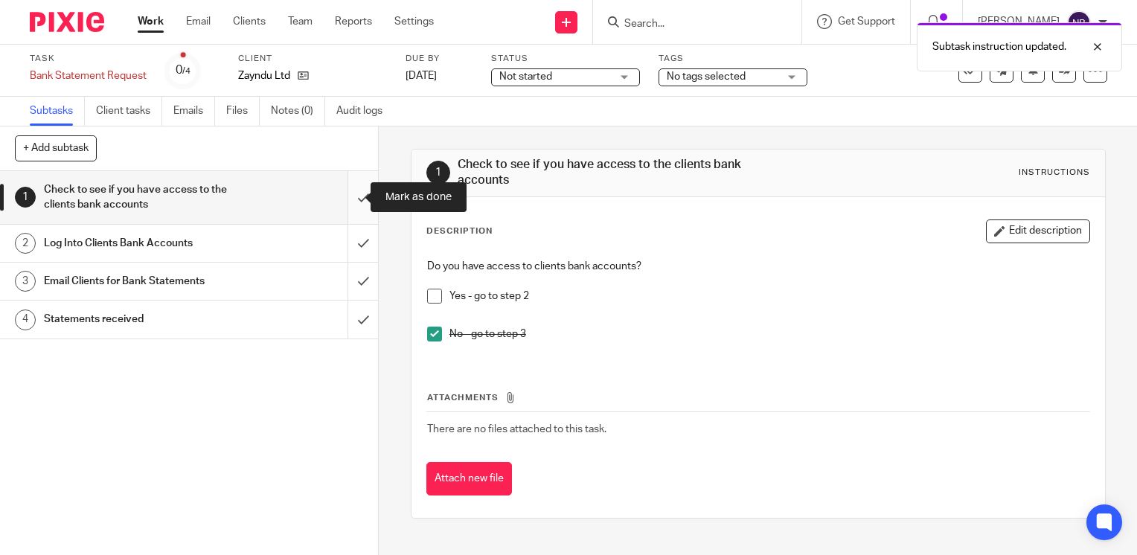
click at [348, 201] on input "submit" at bounding box center [189, 197] width 378 height 53
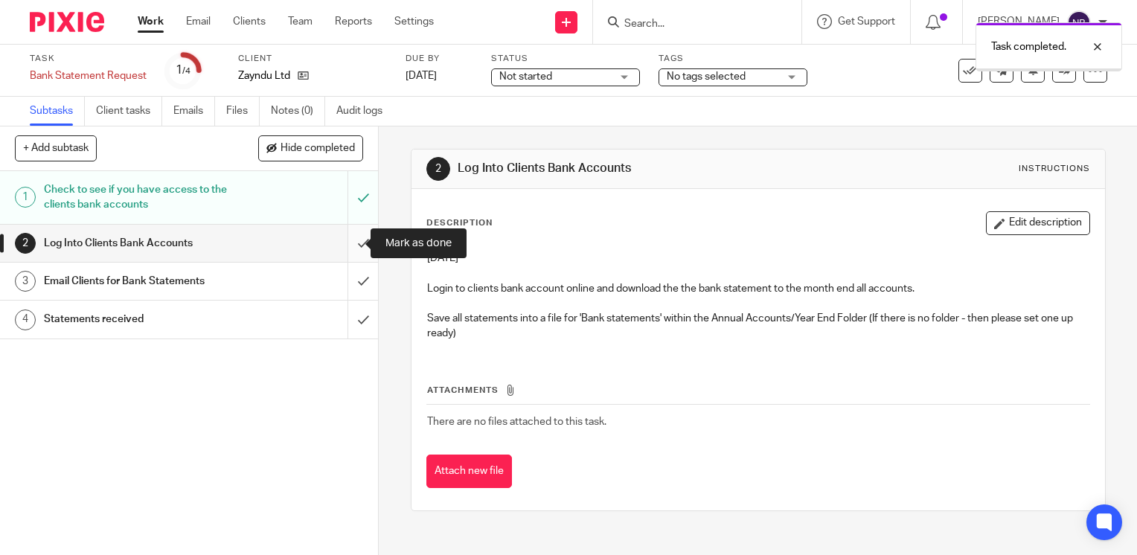
click at [348, 240] on input "submit" at bounding box center [189, 243] width 378 height 37
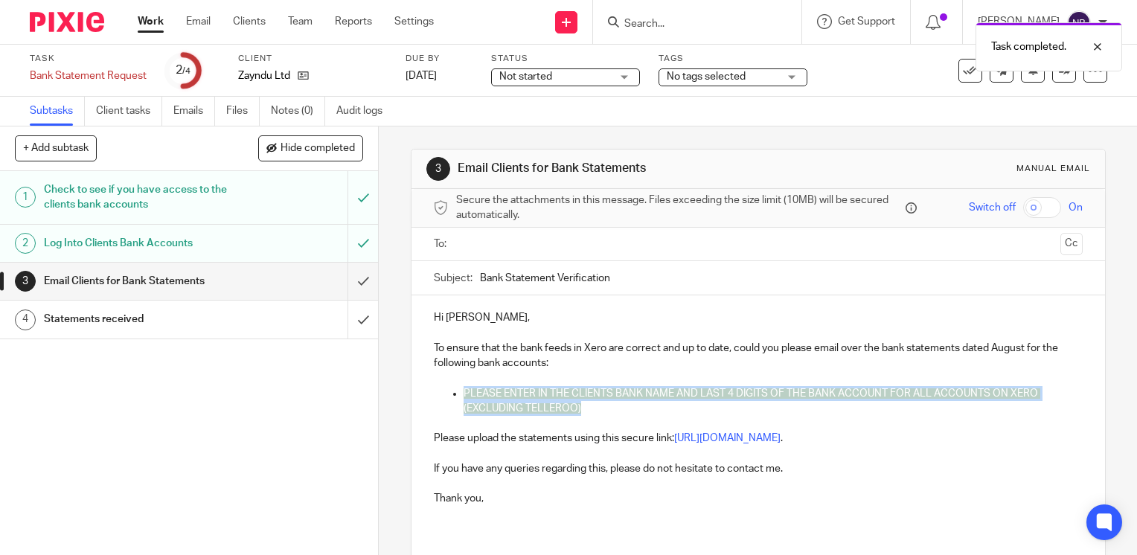
drag, startPoint x: 579, startPoint y: 409, endPoint x: 456, endPoint y: 389, distance: 124.6
click at [464, 389] on p "PLEASE ENTER IN THE CLIENTS BANK NAME AND LAST 4 DIGITS OF THE BANK ACCOUNT FOR…" at bounding box center [773, 401] width 619 height 31
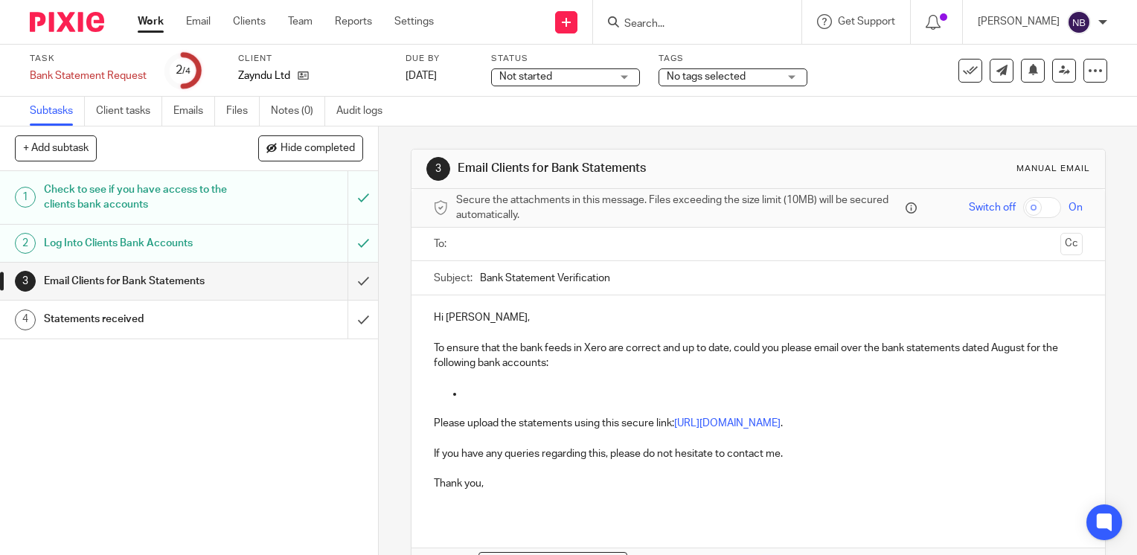
click at [469, 393] on p at bounding box center [773, 393] width 619 height 15
click at [573, 390] on p "Santander - *8705" at bounding box center [773, 393] width 619 height 15
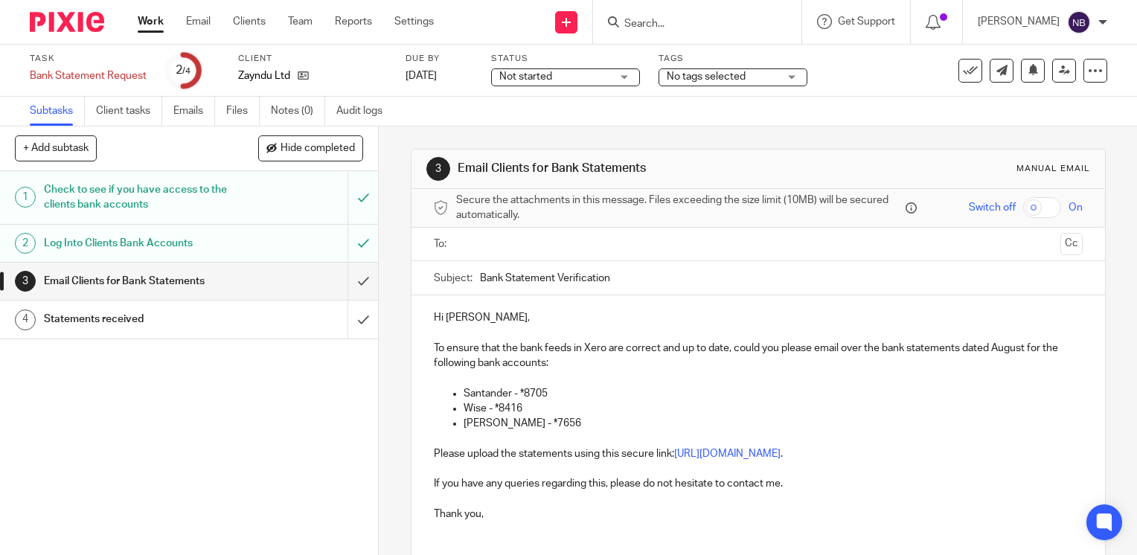
click at [555, 426] on p "Soldo - *7656" at bounding box center [773, 423] width 619 height 15
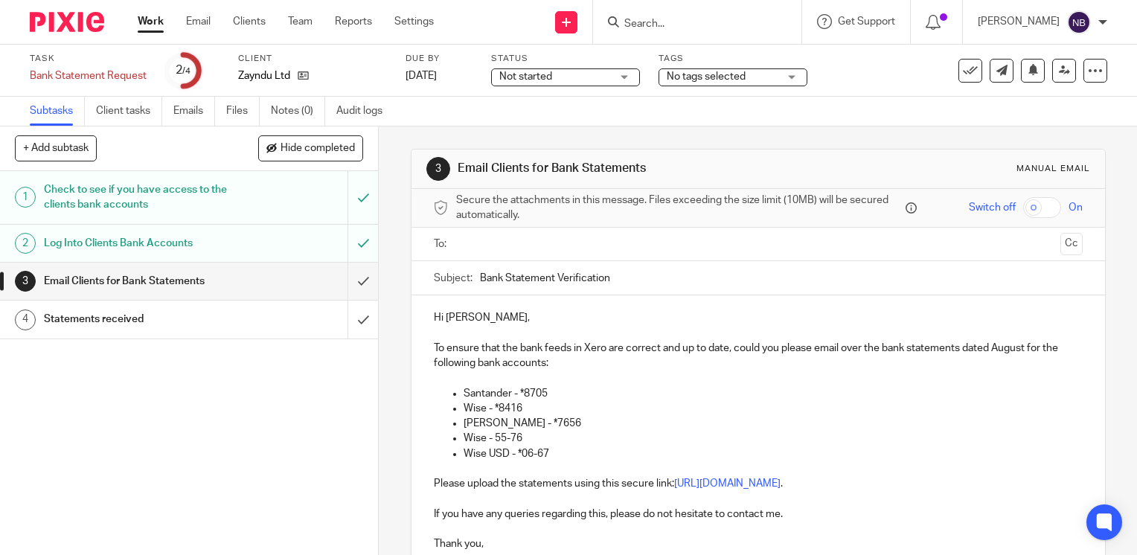
click at [478, 242] on input "text" at bounding box center [758, 244] width 593 height 17
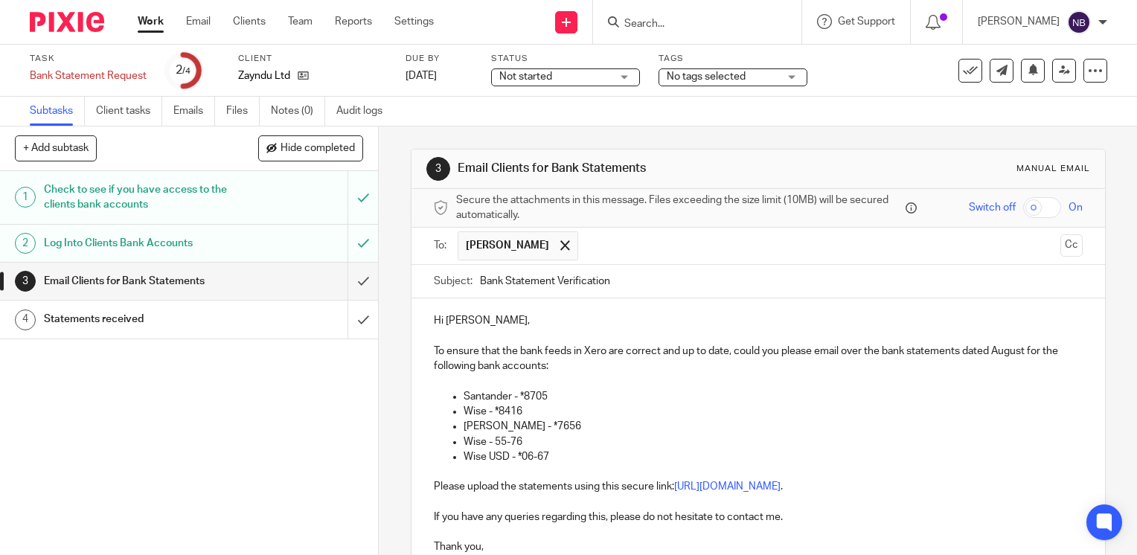
click at [396, 249] on div "3 Email Clients for Bank Statements Manual email Secure the attachments in this…" at bounding box center [758, 341] width 759 height 429
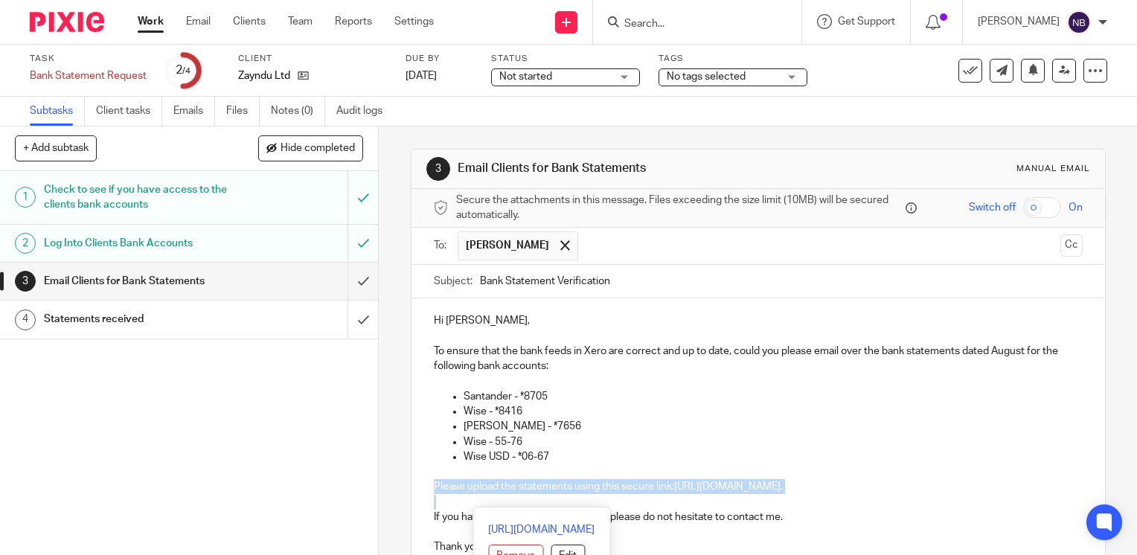
drag, startPoint x: 437, startPoint y: 506, endPoint x: 426, endPoint y: 490, distance: 19.8
click at [426, 490] on div "Hi Glen, To ensure that the bank feeds in Xero are correct and up to date, coul…" at bounding box center [759, 440] width 694 height 283
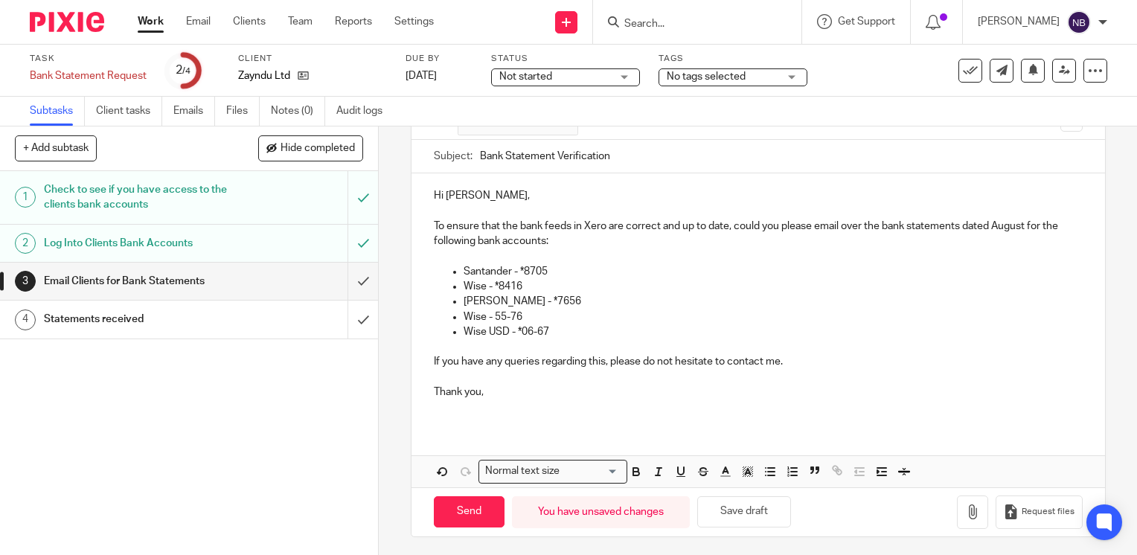
scroll to position [127, 0]
click at [440, 514] on input "Send" at bounding box center [469, 511] width 71 height 32
type input "Sent"
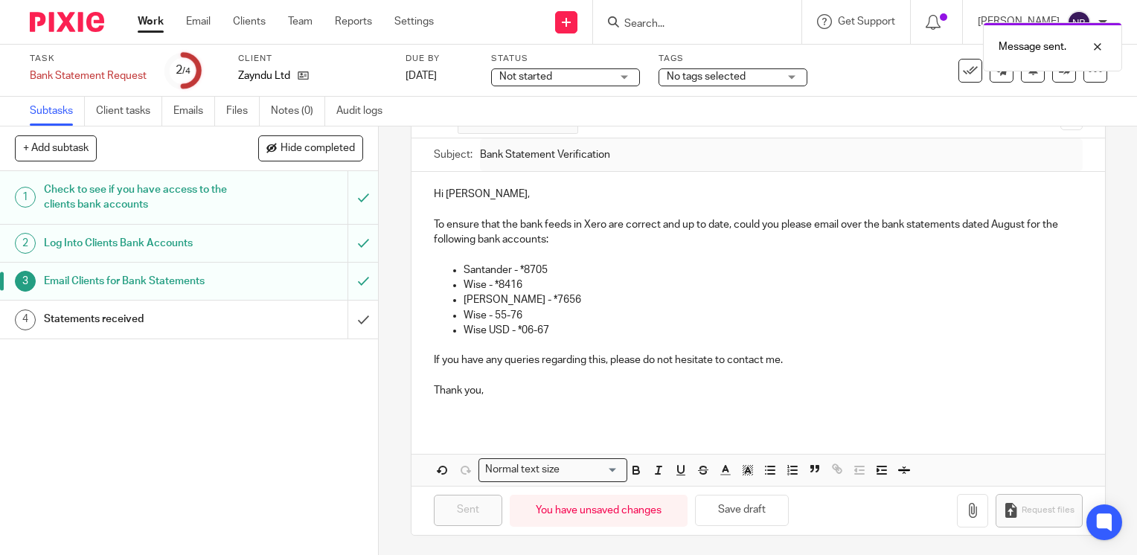
click at [150, 26] on link "Work" at bounding box center [151, 21] width 26 height 15
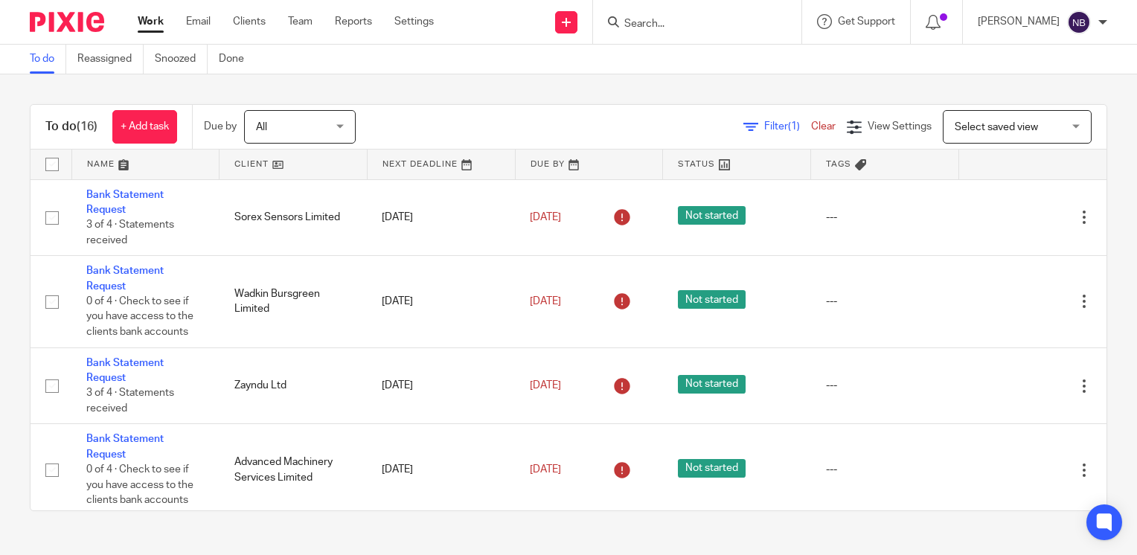
click at [238, 171] on link at bounding box center [293, 165] width 147 height 30
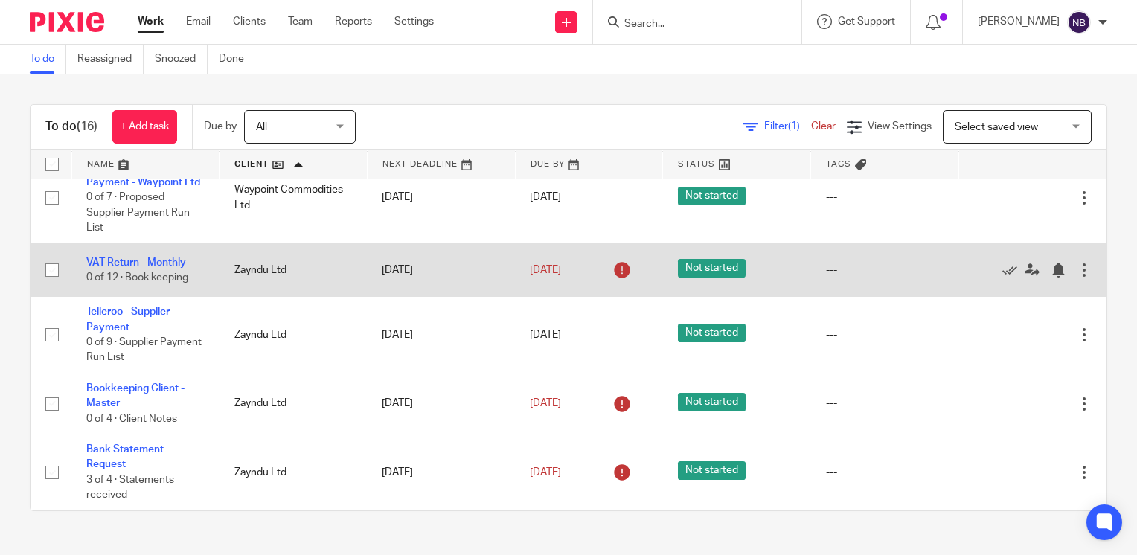
scroll to position [1000, 0]
